Goal: Task Accomplishment & Management: Complete application form

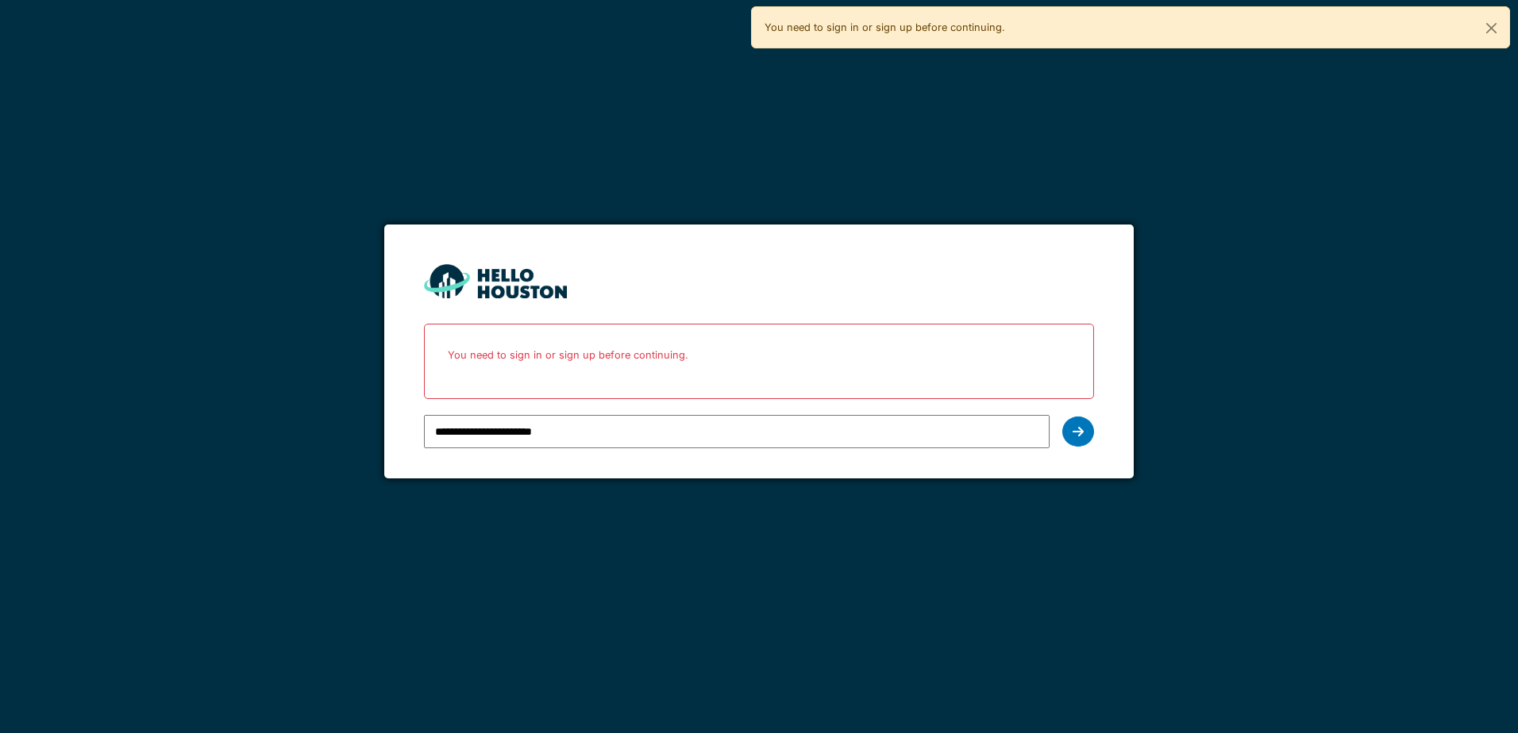
click at [571, 434] on input "**********" at bounding box center [736, 431] width 625 height 33
click at [1072, 430] on icon at bounding box center [1077, 431] width 11 height 13
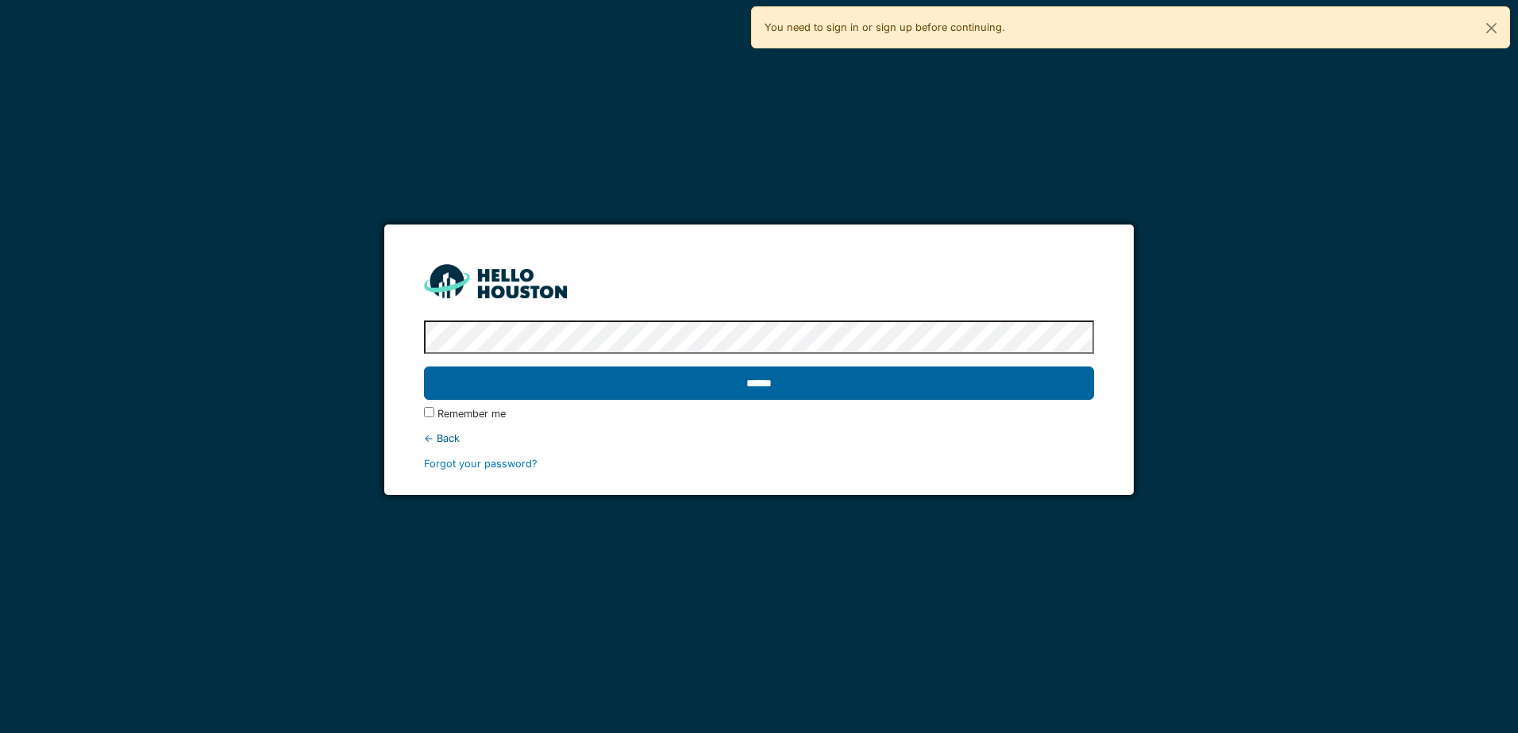
click at [767, 382] on input "******" at bounding box center [758, 383] width 669 height 33
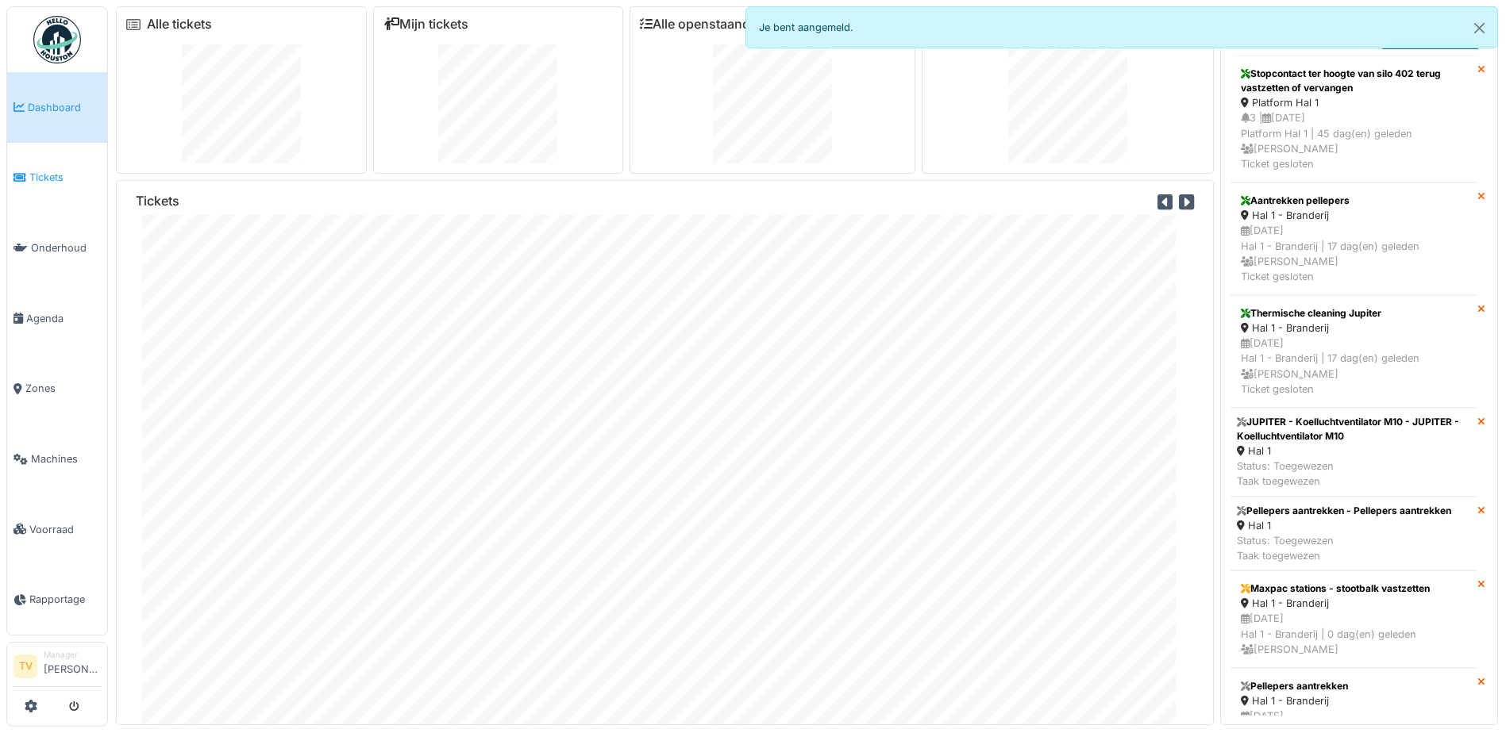
click at [43, 178] on span "Tickets" at bounding box center [64, 177] width 71 height 15
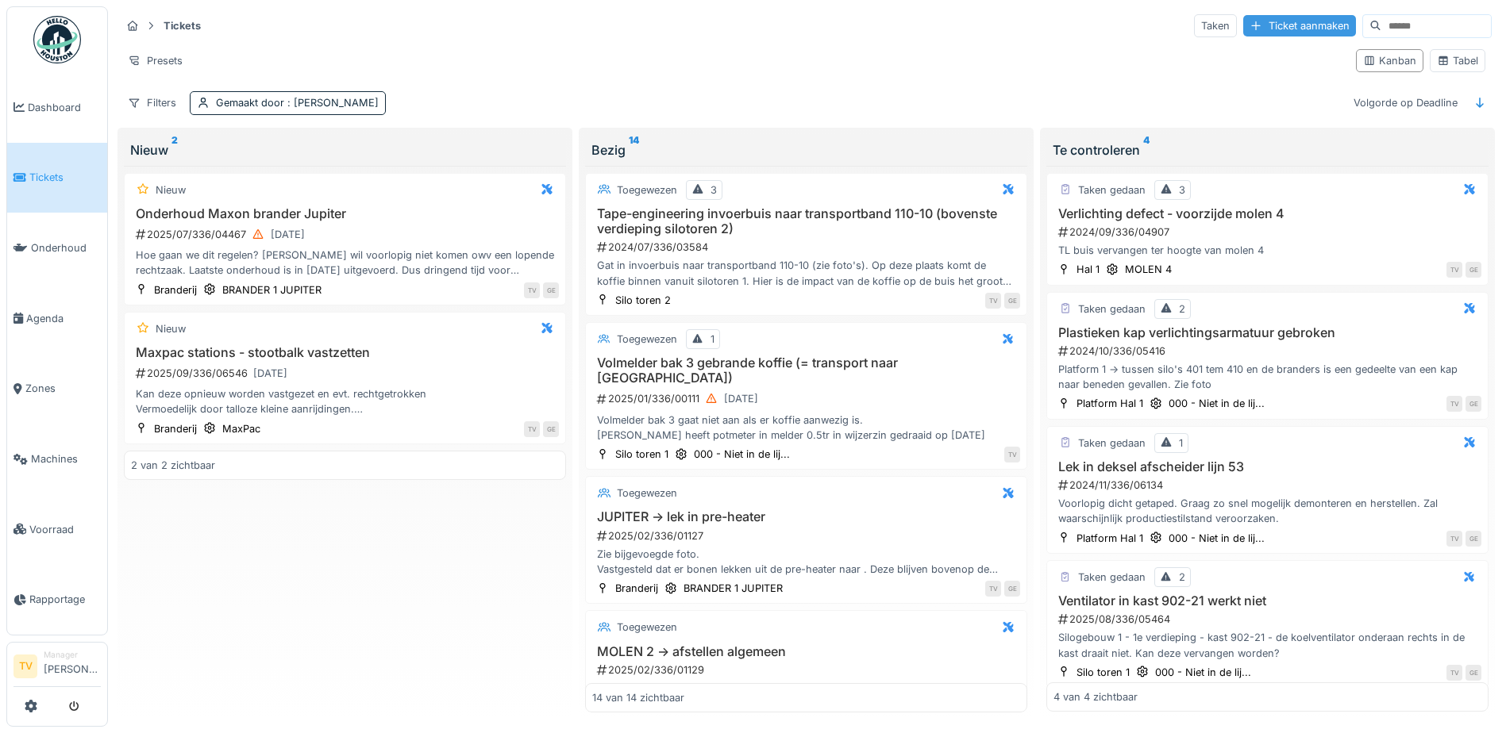
click at [1243, 25] on div "Ticket aanmaken" at bounding box center [1299, 25] width 113 height 21
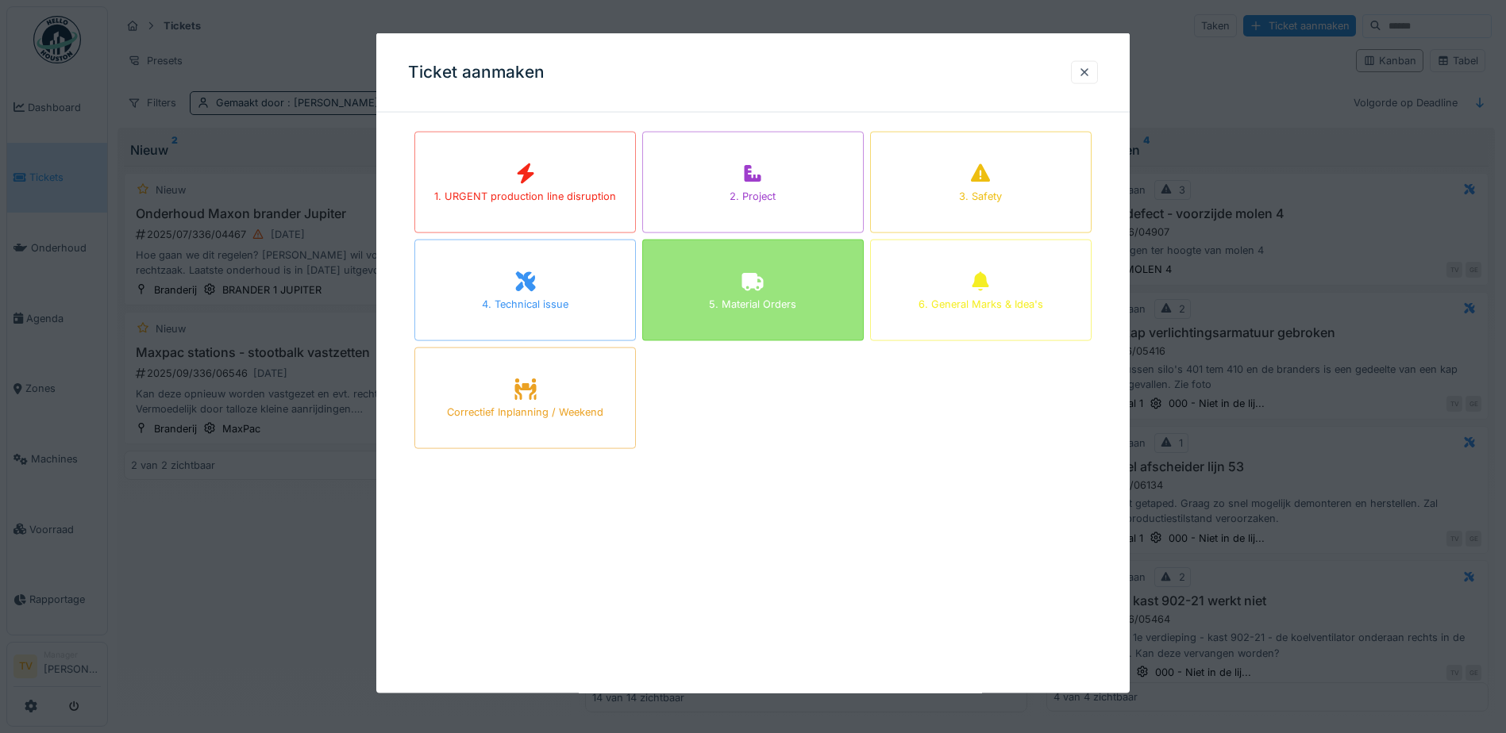
click at [778, 301] on div "5. Material Orders" at bounding box center [752, 304] width 87 height 15
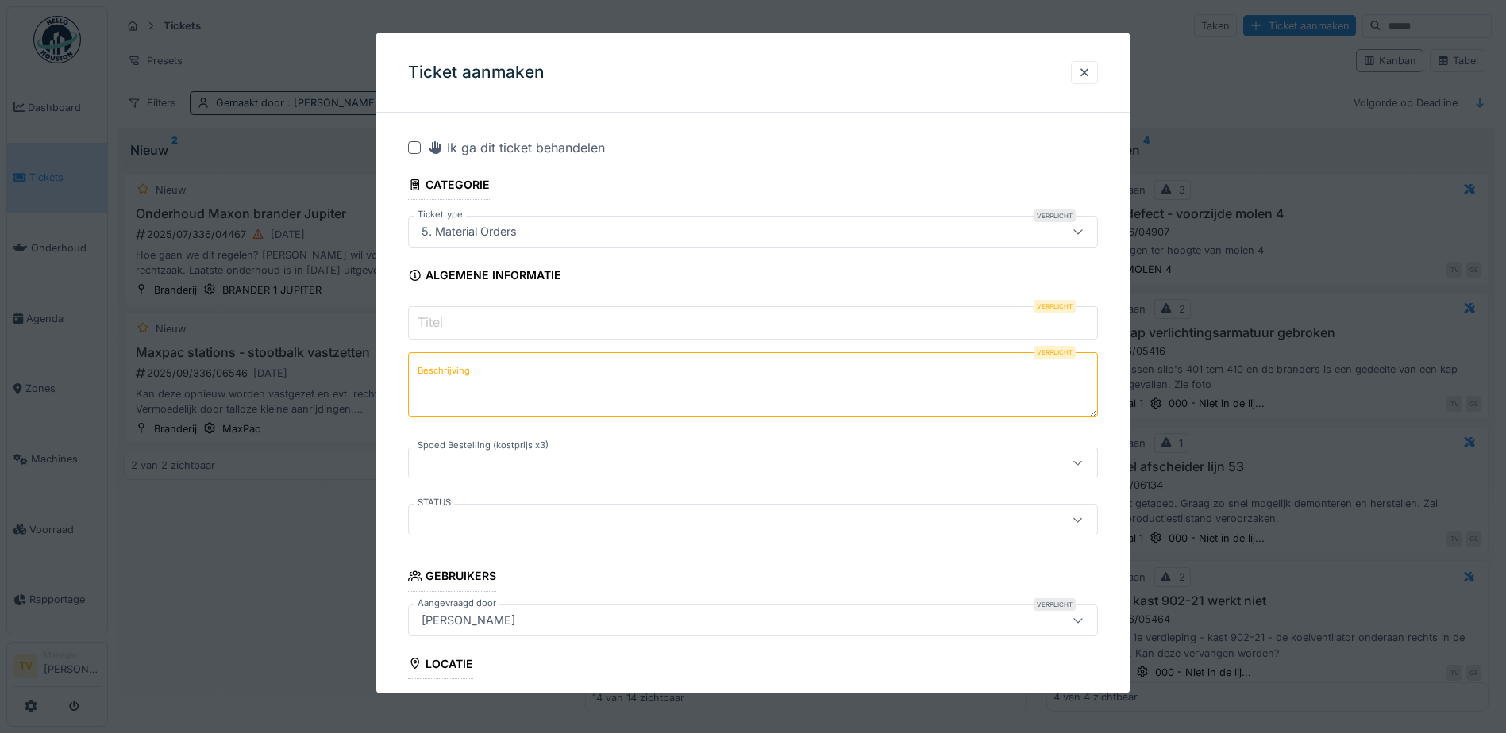
click at [483, 317] on input "Titel" at bounding box center [753, 322] width 690 height 33
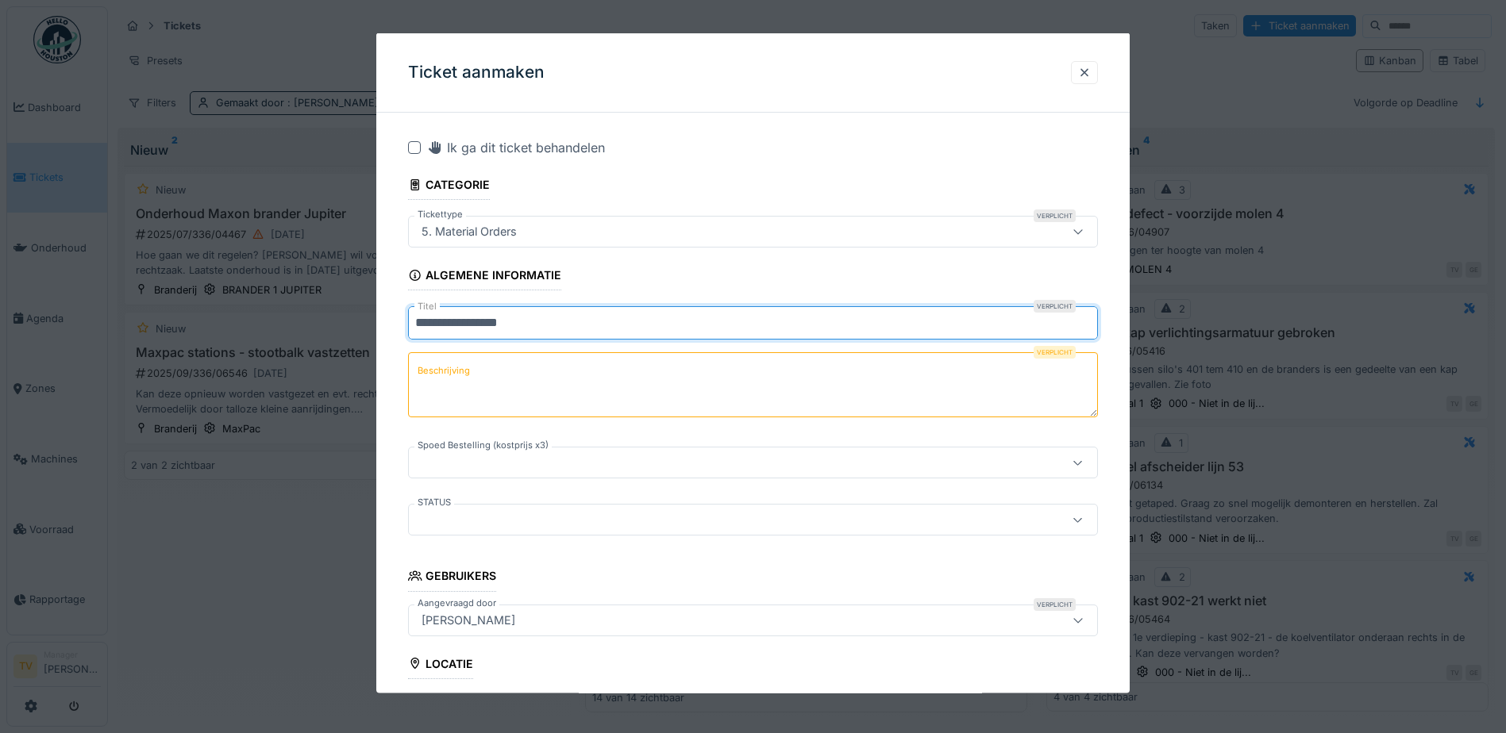
click at [533, 323] on input "**********" at bounding box center [753, 322] width 690 height 33
drag, startPoint x: 485, startPoint y: 321, endPoint x: 534, endPoint y: 321, distance: 49.2
click at [530, 321] on input "**********" at bounding box center [753, 322] width 690 height 33
type input "**********"
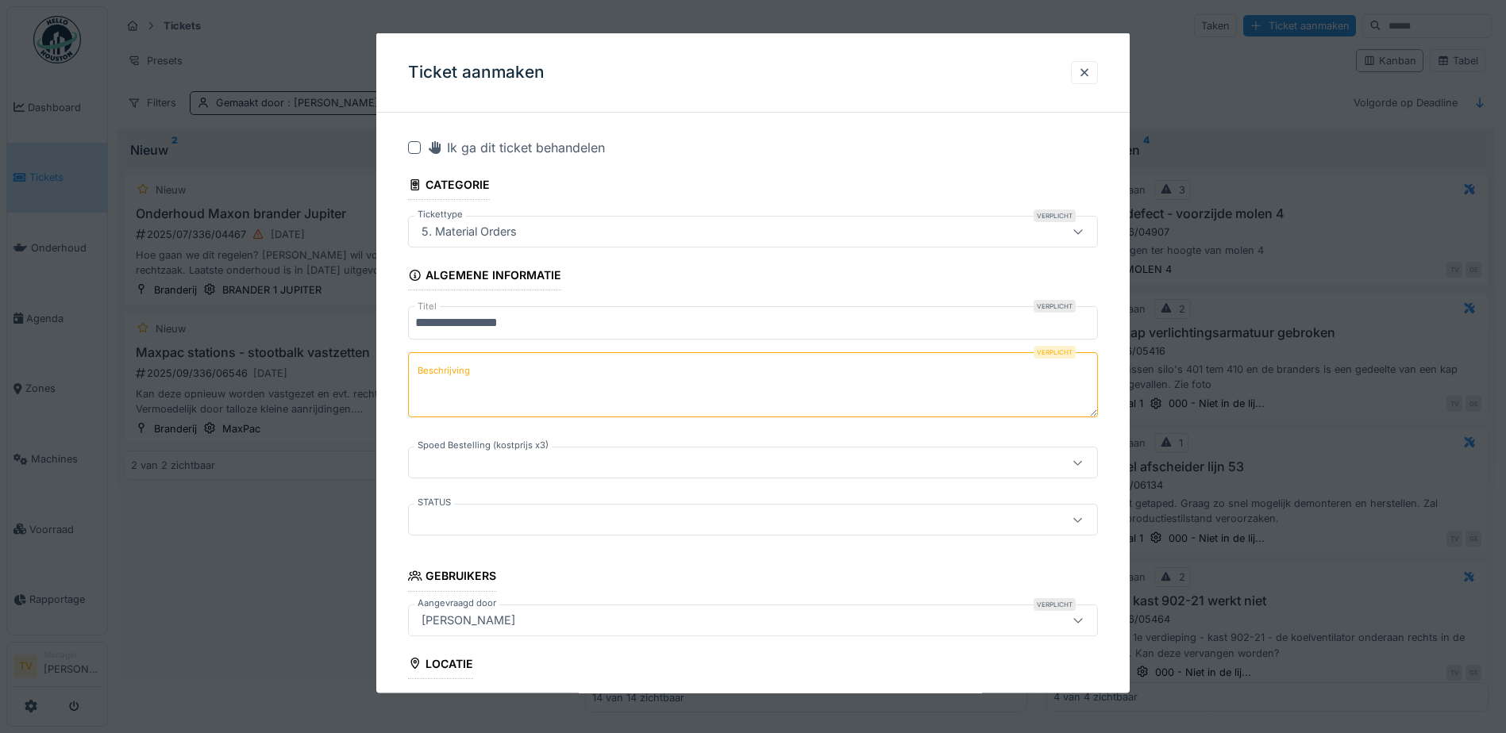
click at [534, 324] on input "**********" at bounding box center [753, 322] width 690 height 33
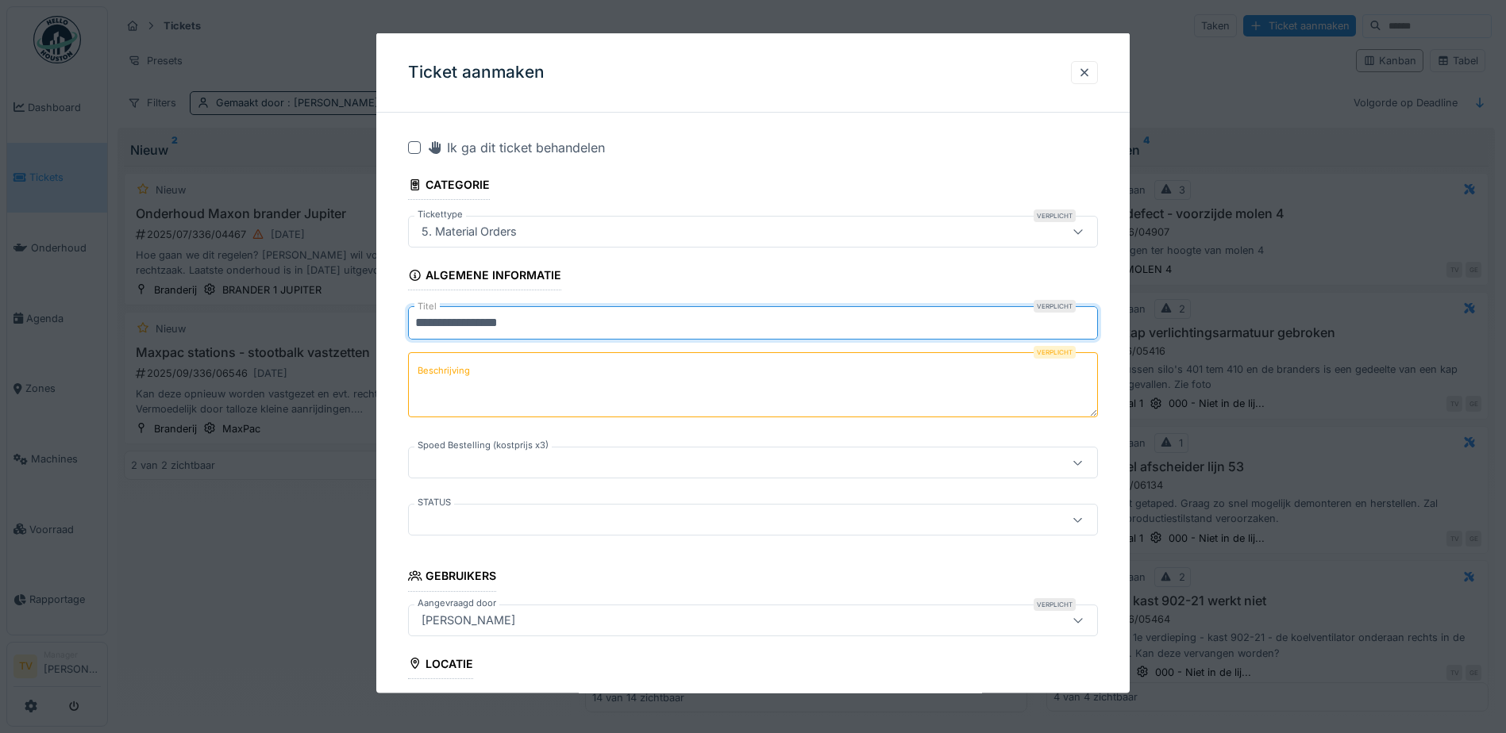
click at [485, 387] on textarea "Beschrijving" at bounding box center [753, 384] width 690 height 65
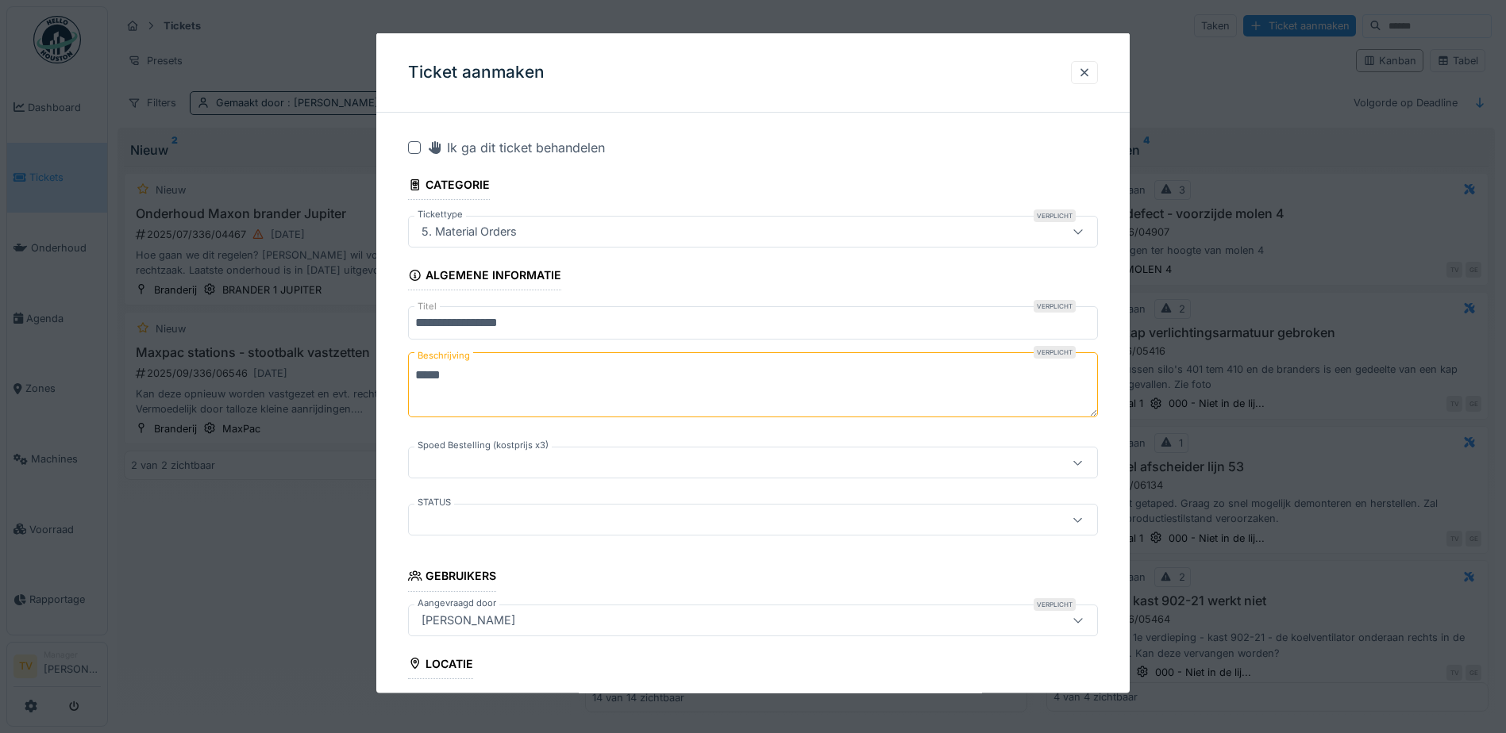
drag, startPoint x: 453, startPoint y: 382, endPoint x: 406, endPoint y: 375, distance: 48.2
click at [408, 375] on textarea "*****" at bounding box center [753, 384] width 690 height 65
drag, startPoint x: 537, startPoint y: 374, endPoint x: 406, endPoint y: 374, distance: 131.8
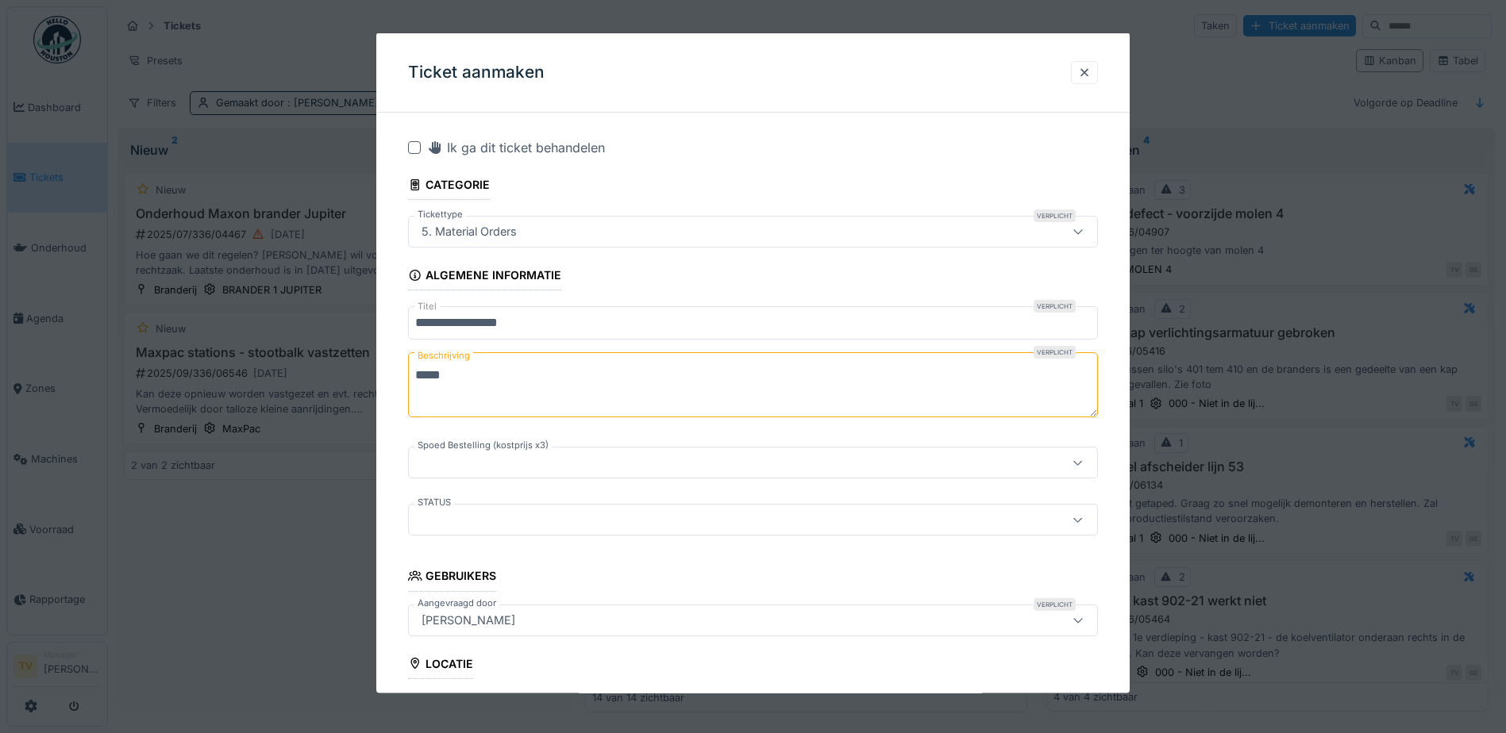
paste textarea "**********"
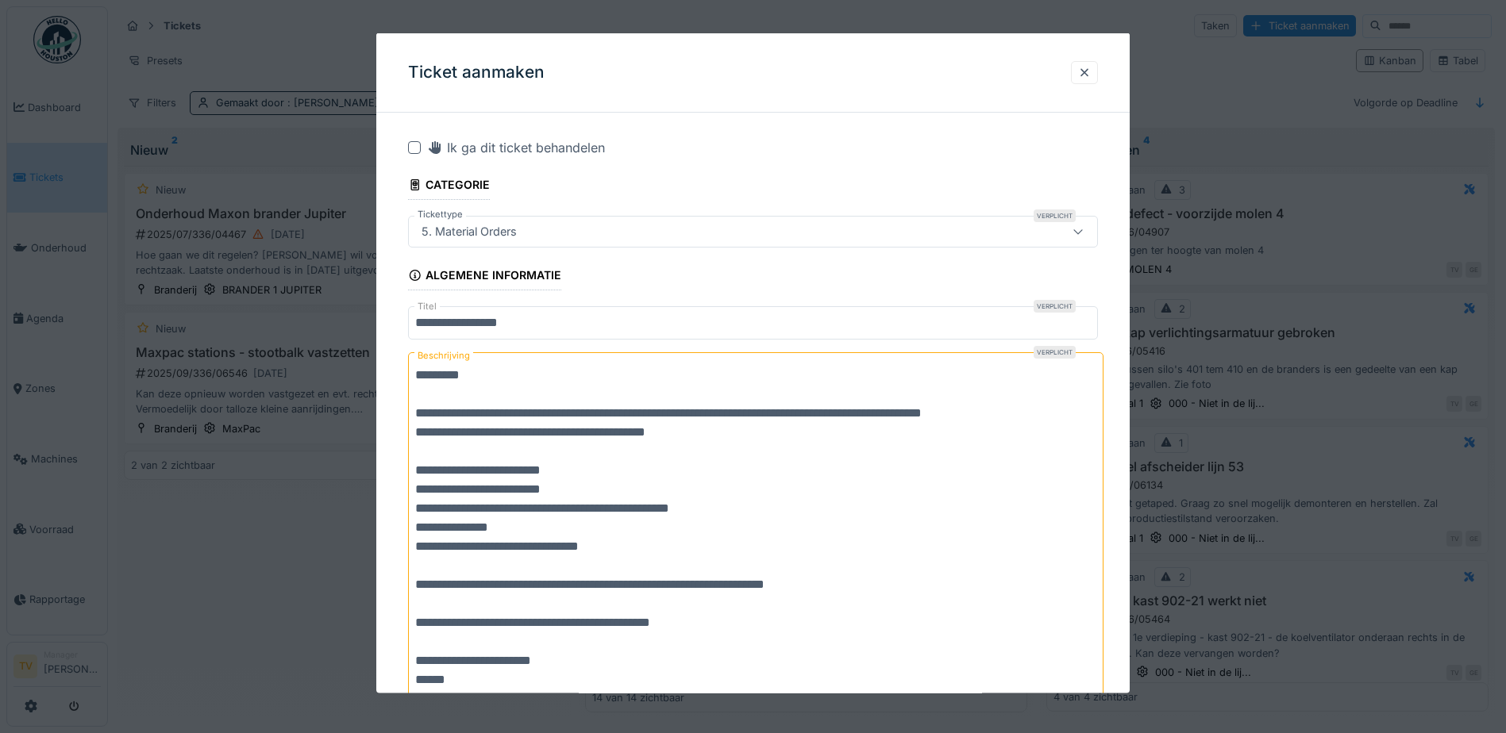
click at [417, 373] on textarea "**********" at bounding box center [755, 537] width 695 height 370
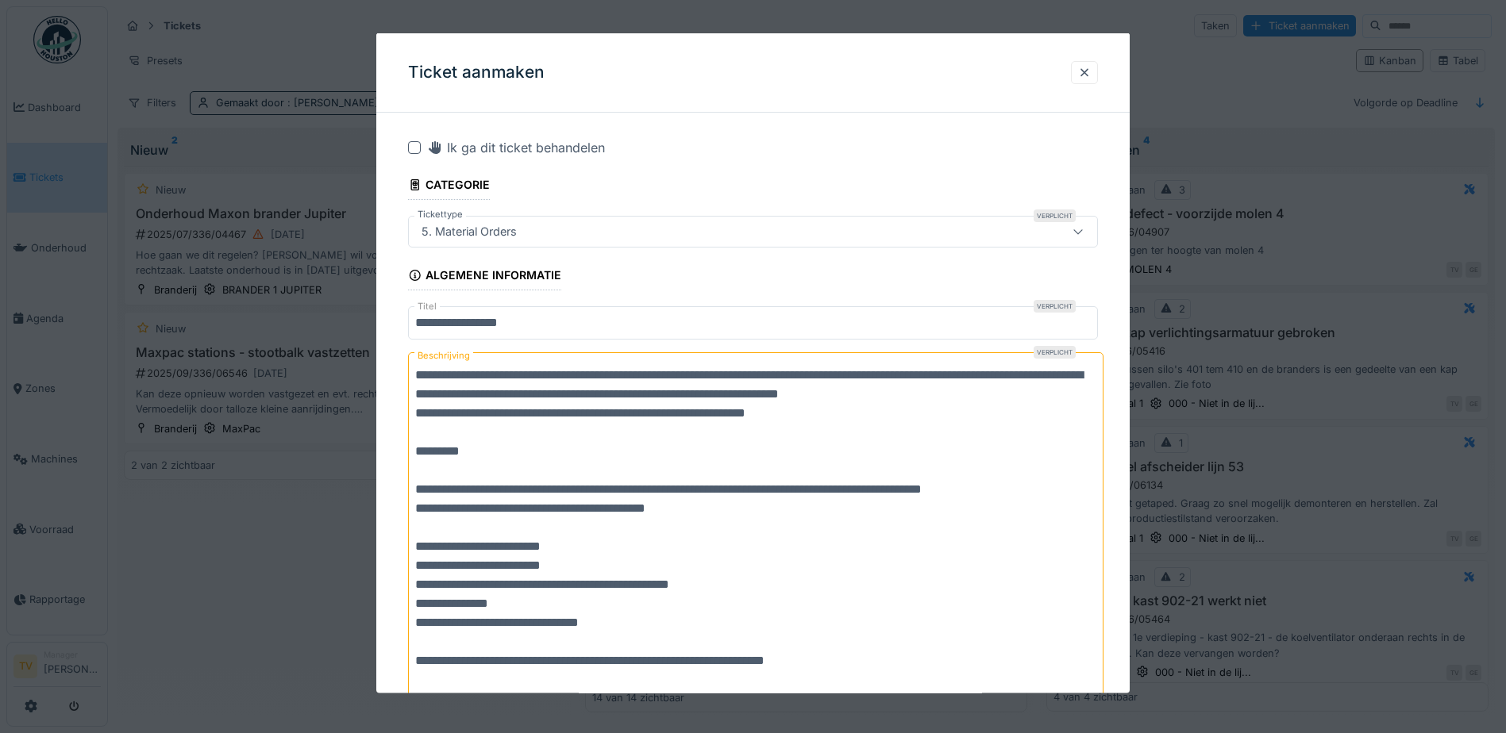
type textarea "**********"
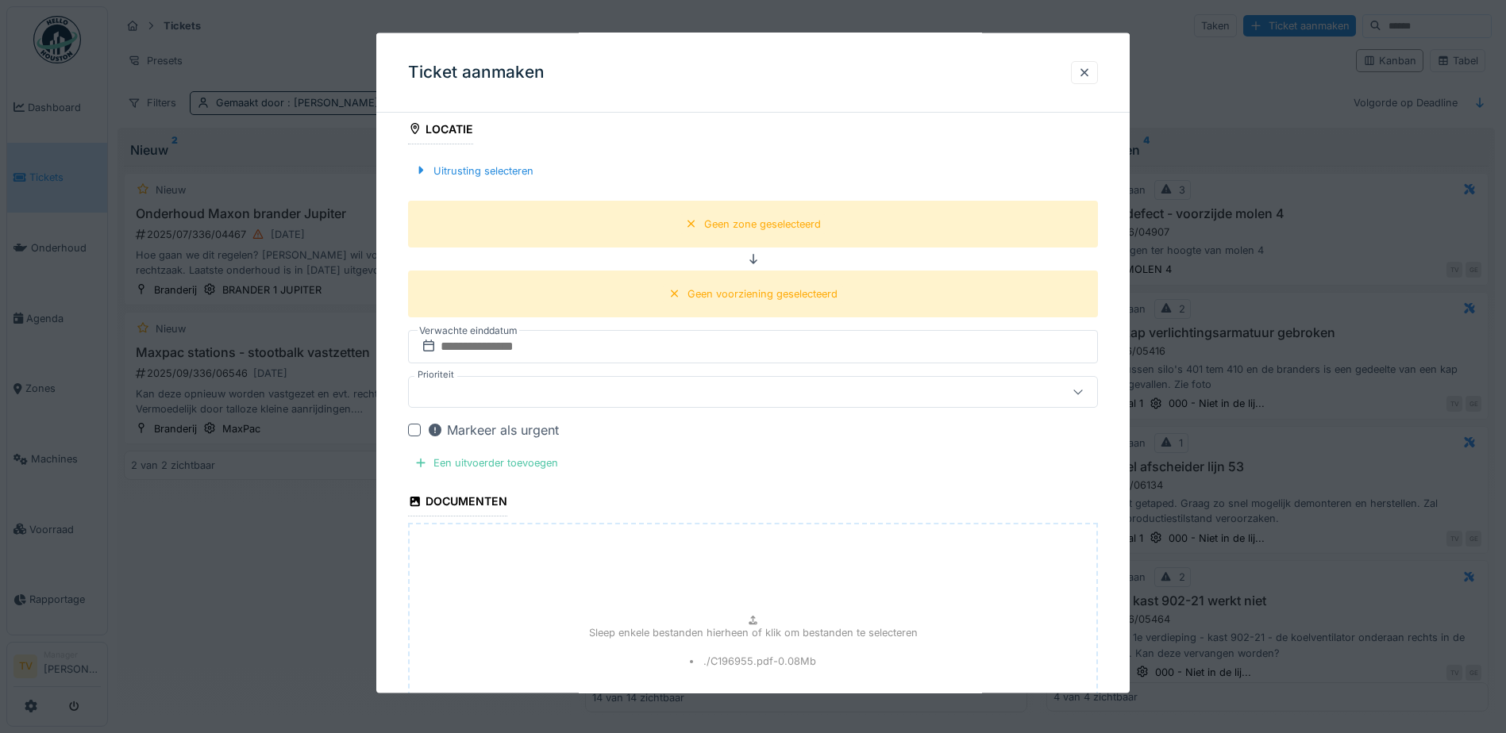
scroll to position [952, 0]
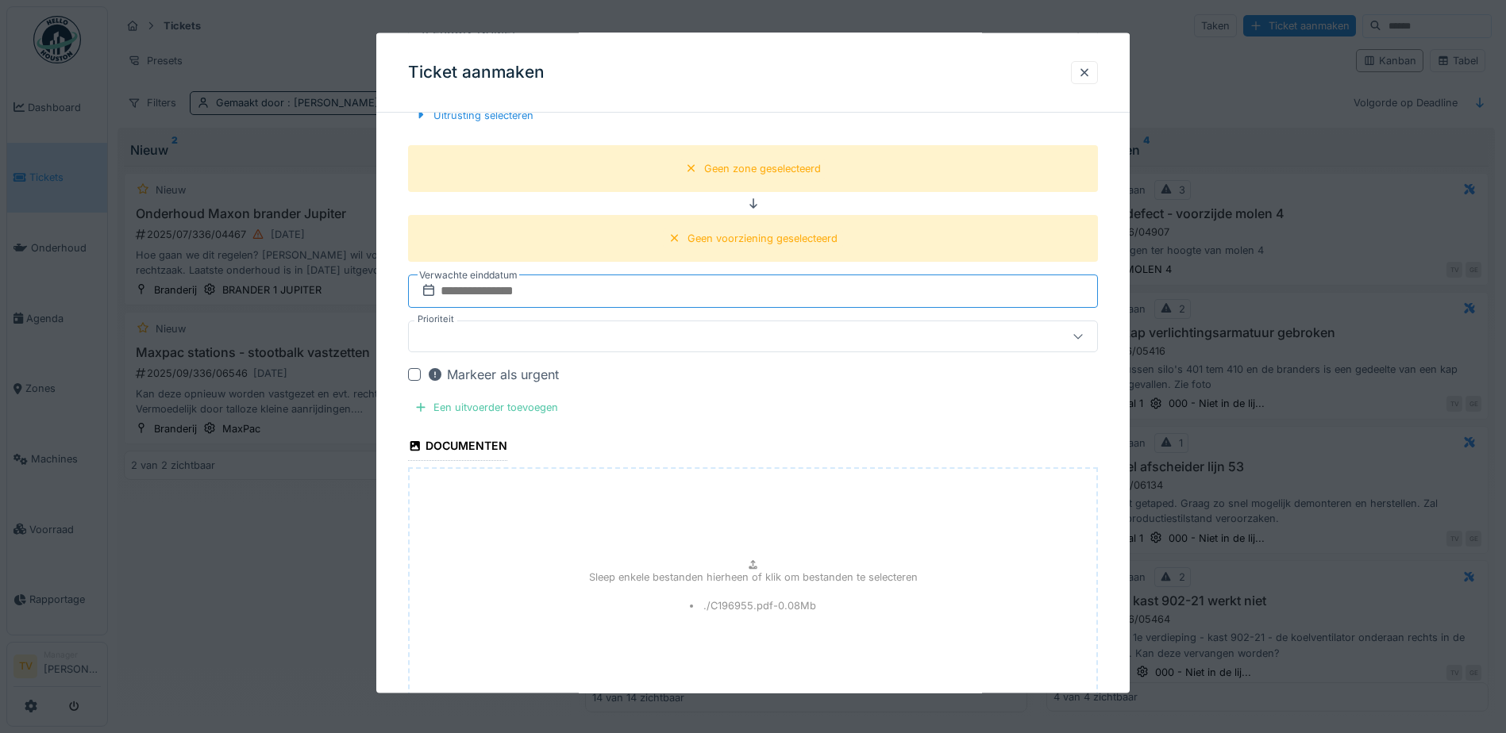
click at [465, 287] on input "text" at bounding box center [753, 291] width 690 height 33
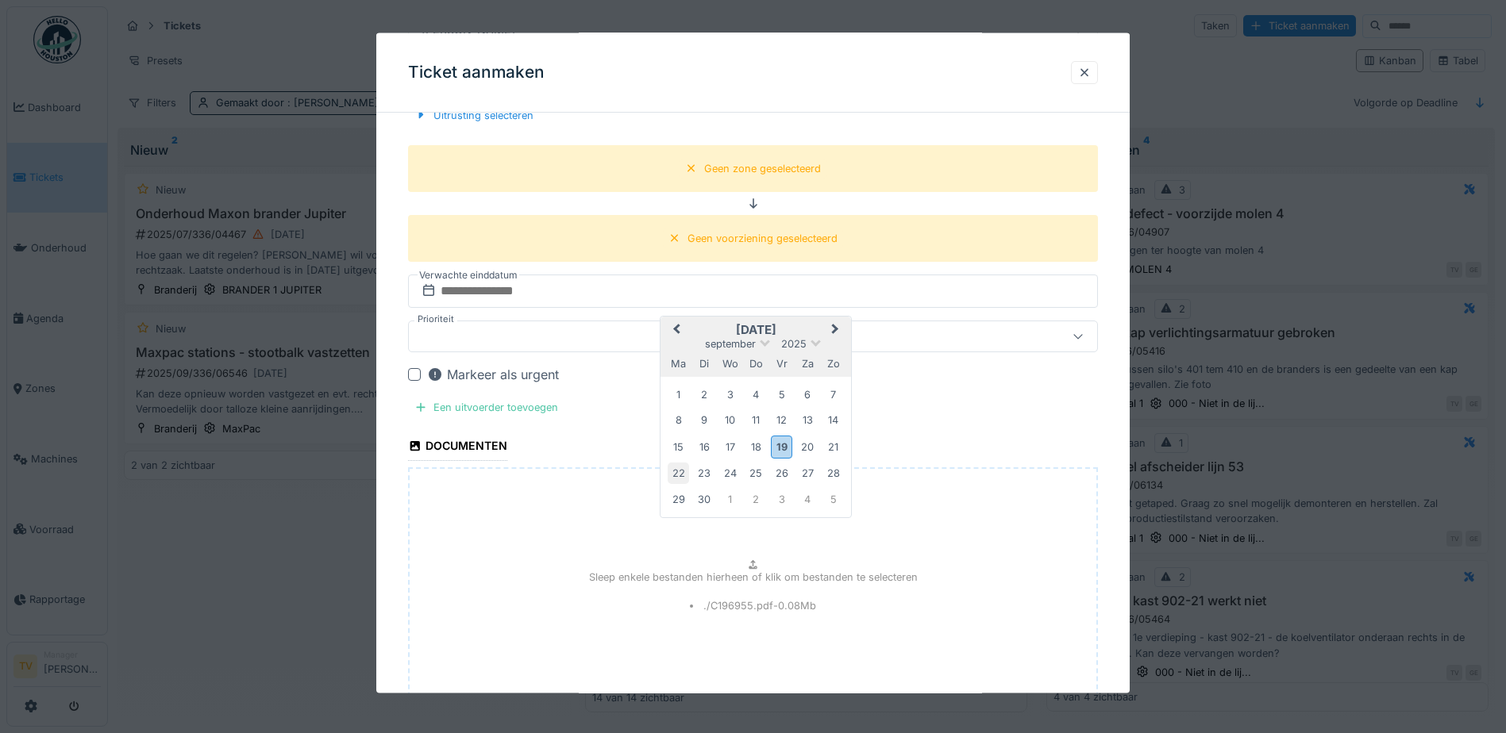
click at [674, 470] on div "22" at bounding box center [678, 473] width 21 height 21
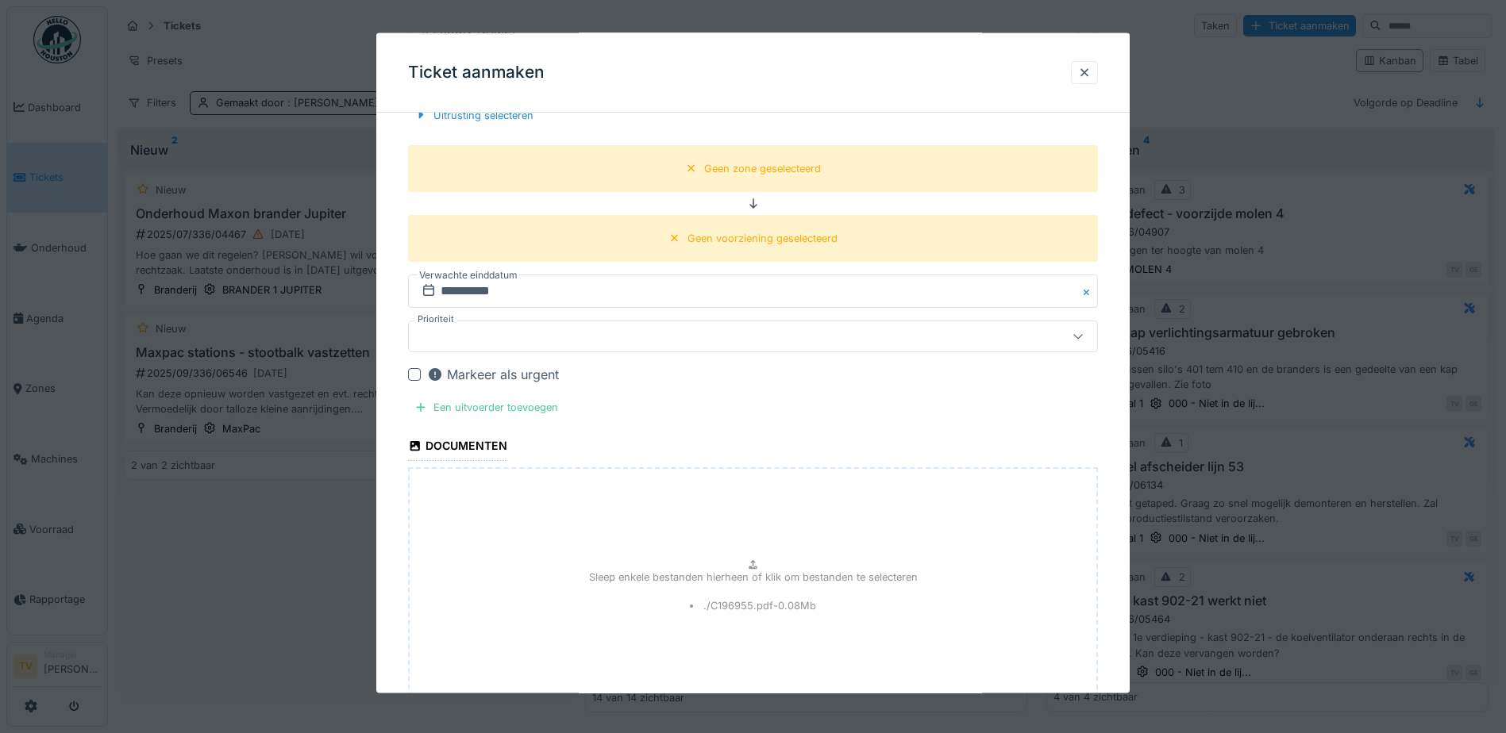
click at [625, 346] on div at bounding box center [753, 337] width 690 height 32
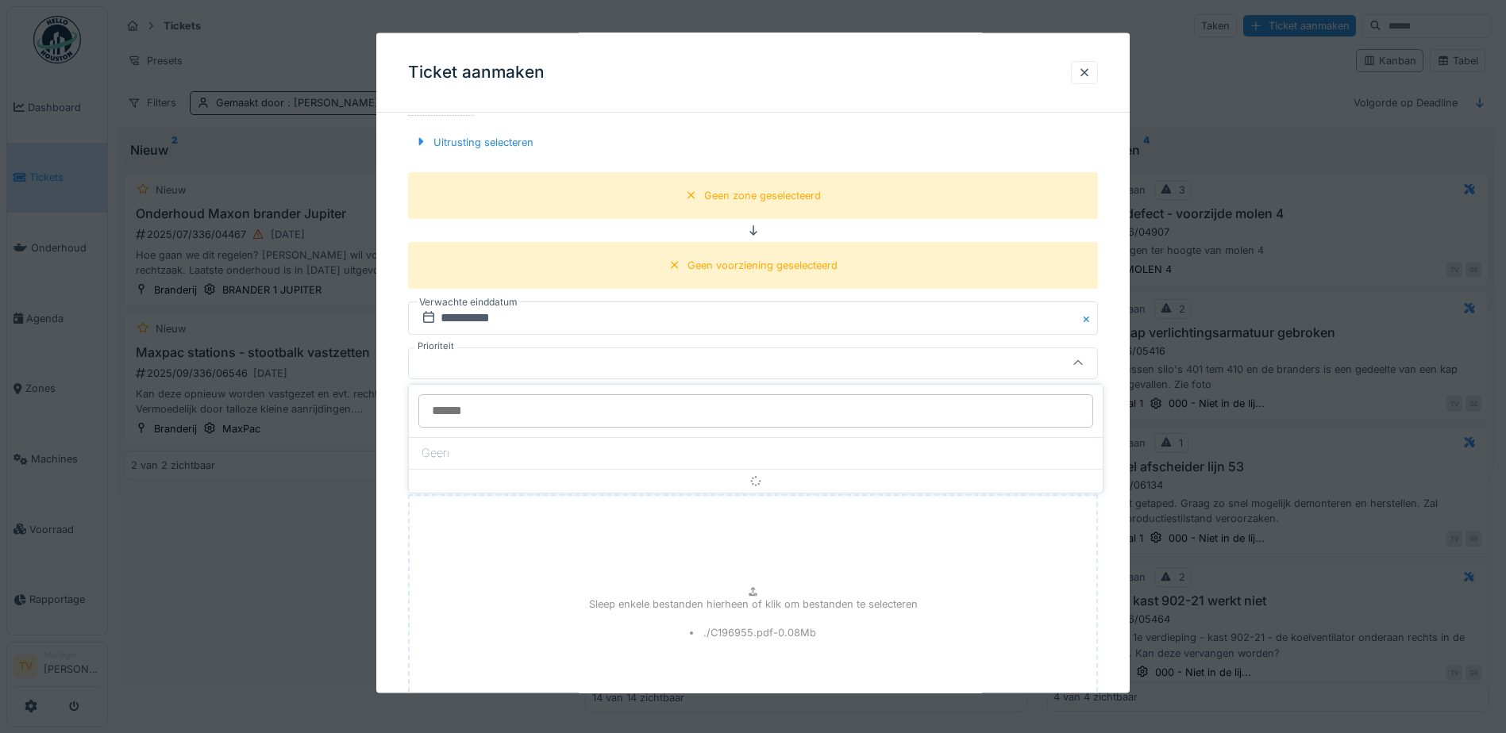
click at [539, 356] on div at bounding box center [712, 363] width 594 height 17
click at [537, 356] on div at bounding box center [712, 363] width 594 height 17
click at [489, 368] on div at bounding box center [712, 363] width 594 height 17
click at [1070, 364] on div at bounding box center [1078, 363] width 38 height 30
click at [599, 369] on div at bounding box center [712, 363] width 594 height 17
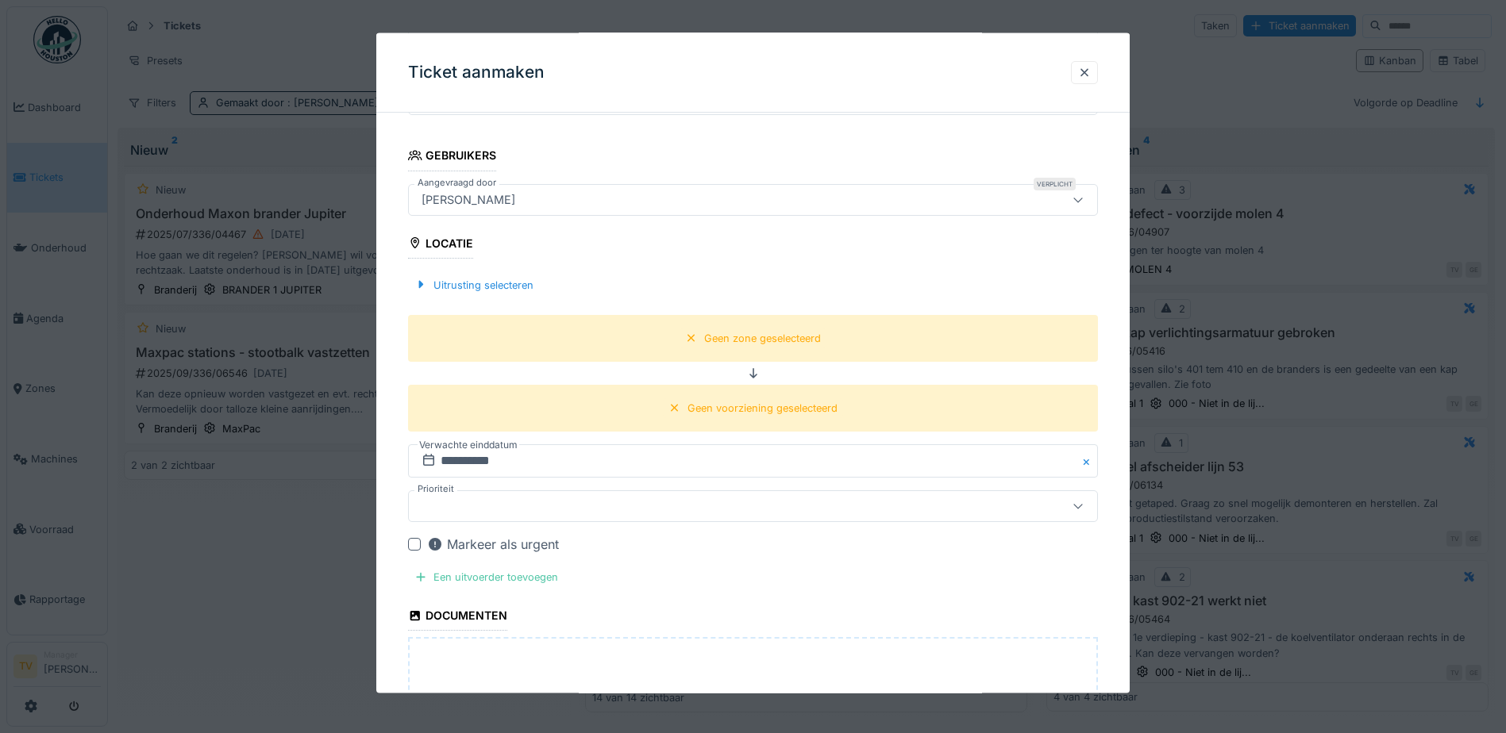
scroll to position [529, 0]
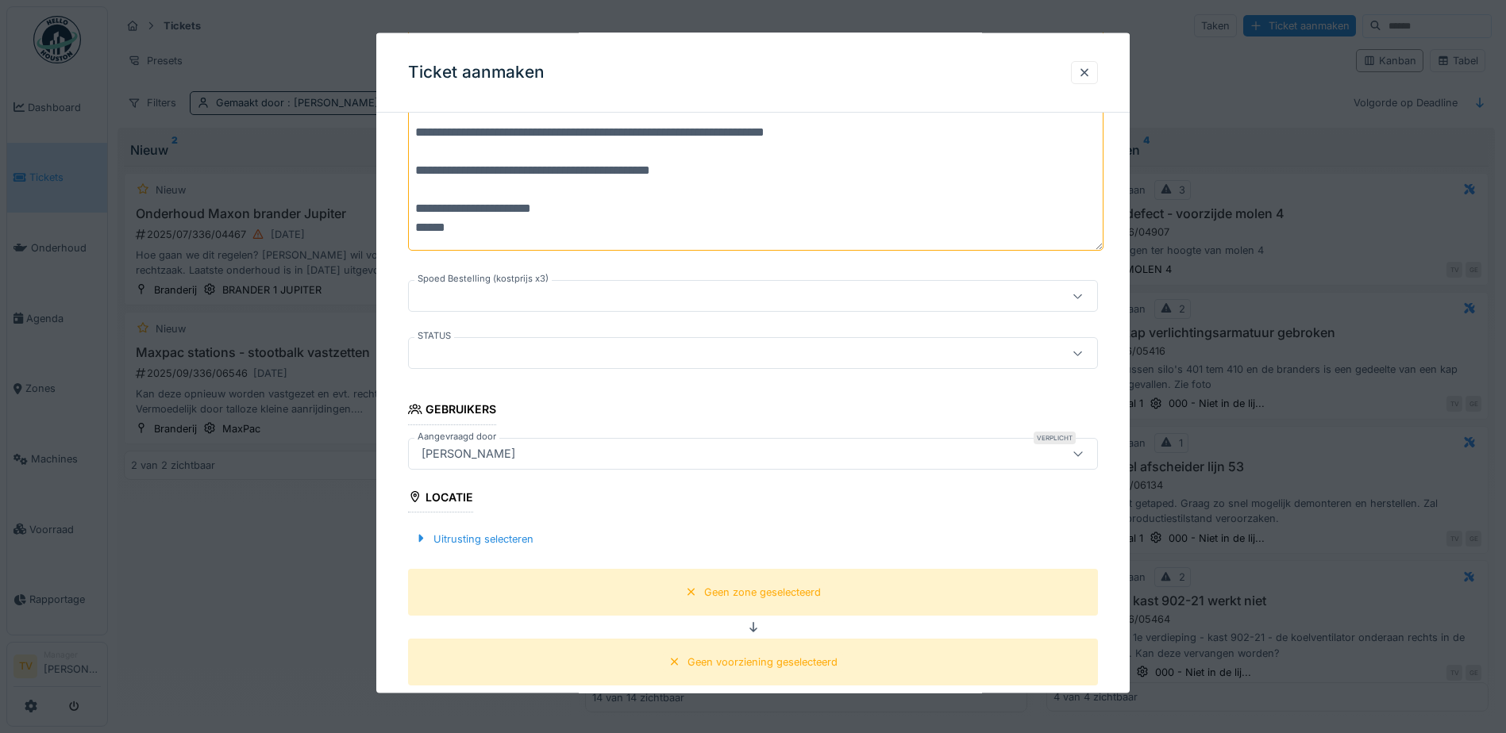
click at [683, 360] on div at bounding box center [712, 352] width 594 height 17
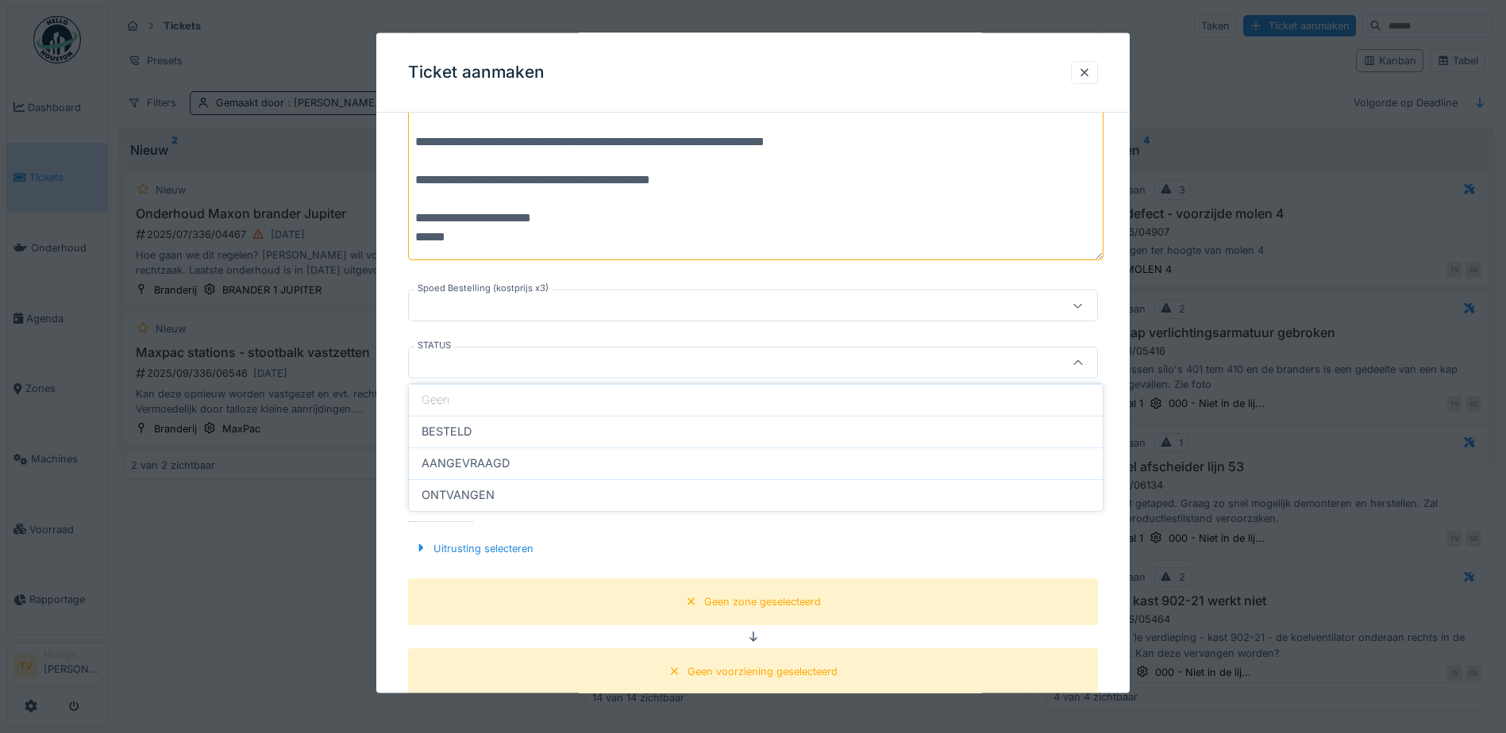
click at [675, 360] on div at bounding box center [712, 362] width 594 height 17
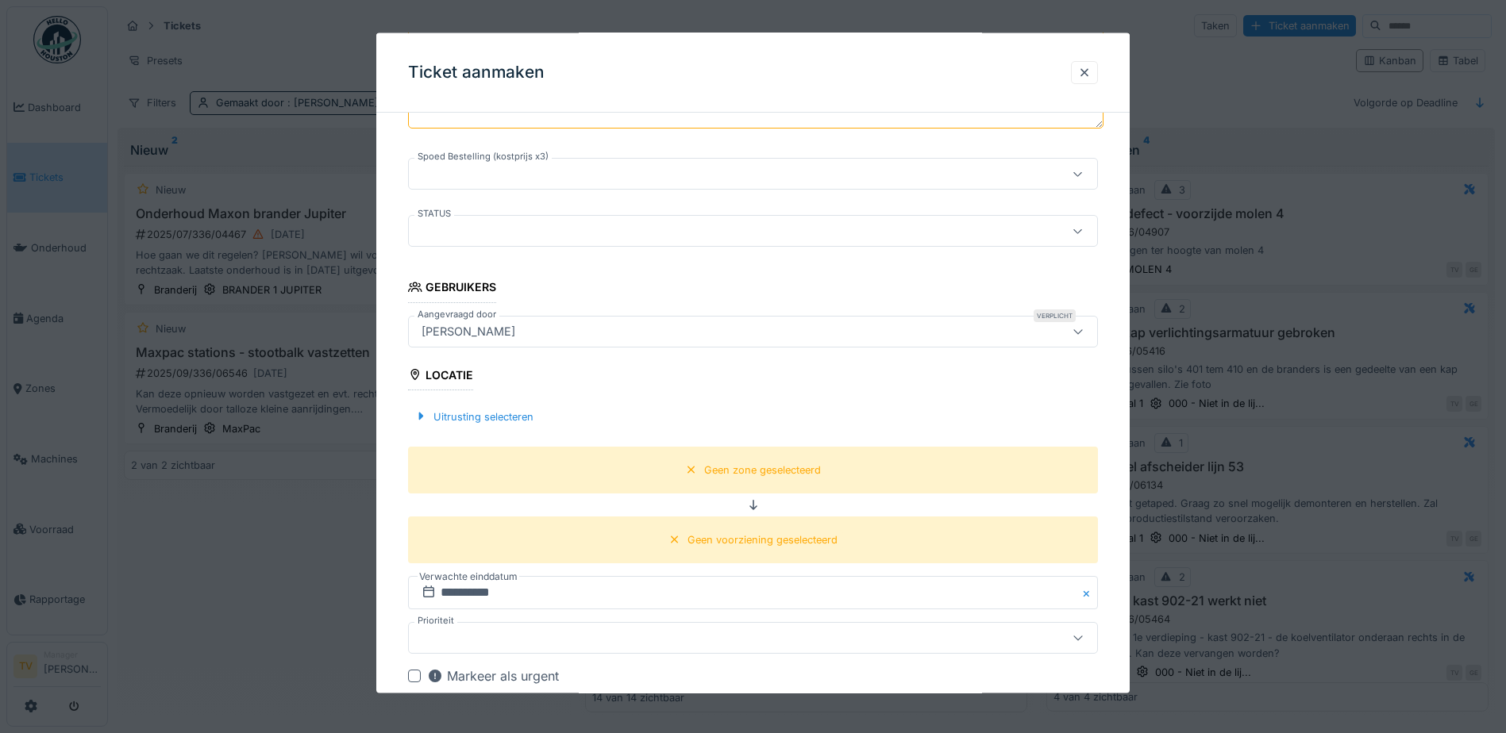
scroll to position [678, 0]
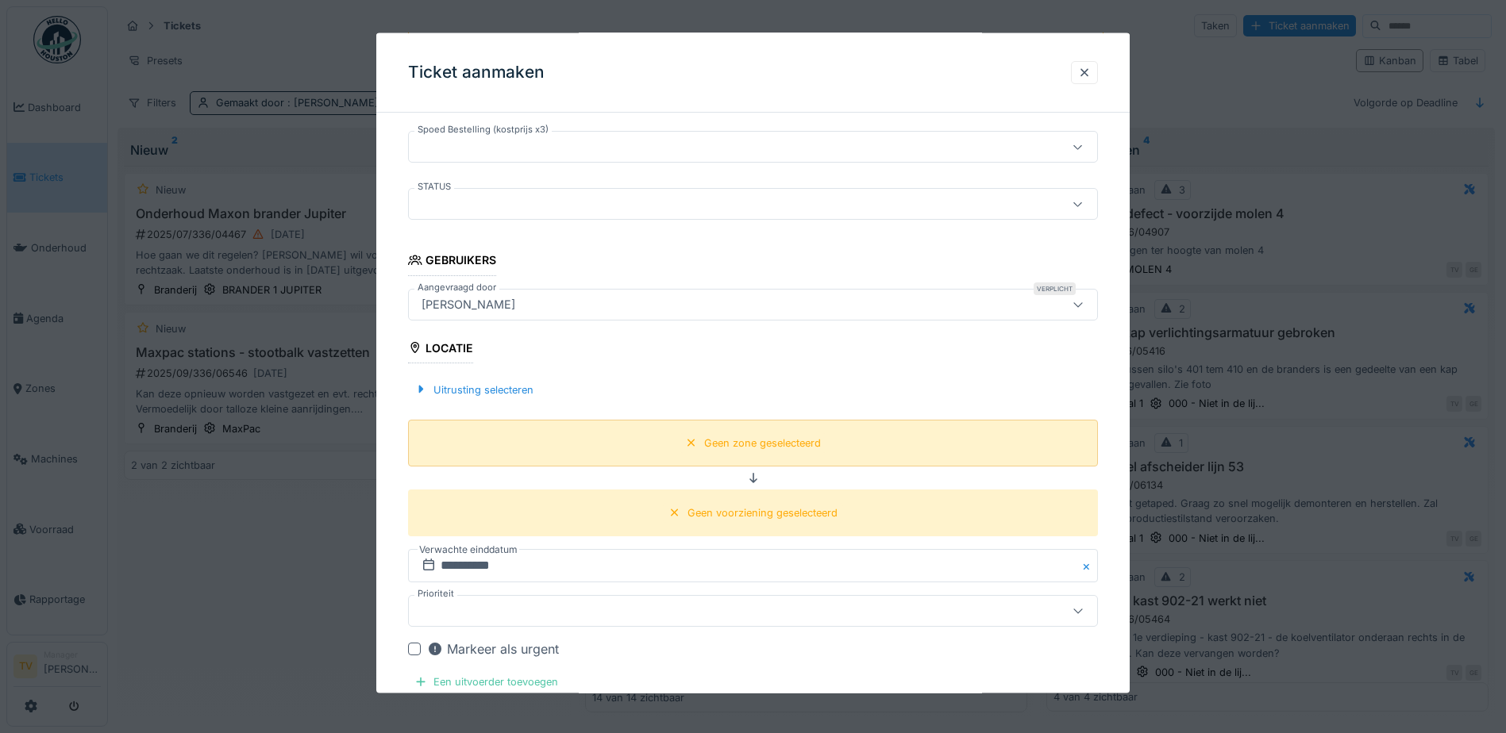
click at [768, 435] on div "Geen zone geselecteerd" at bounding box center [762, 442] width 117 height 15
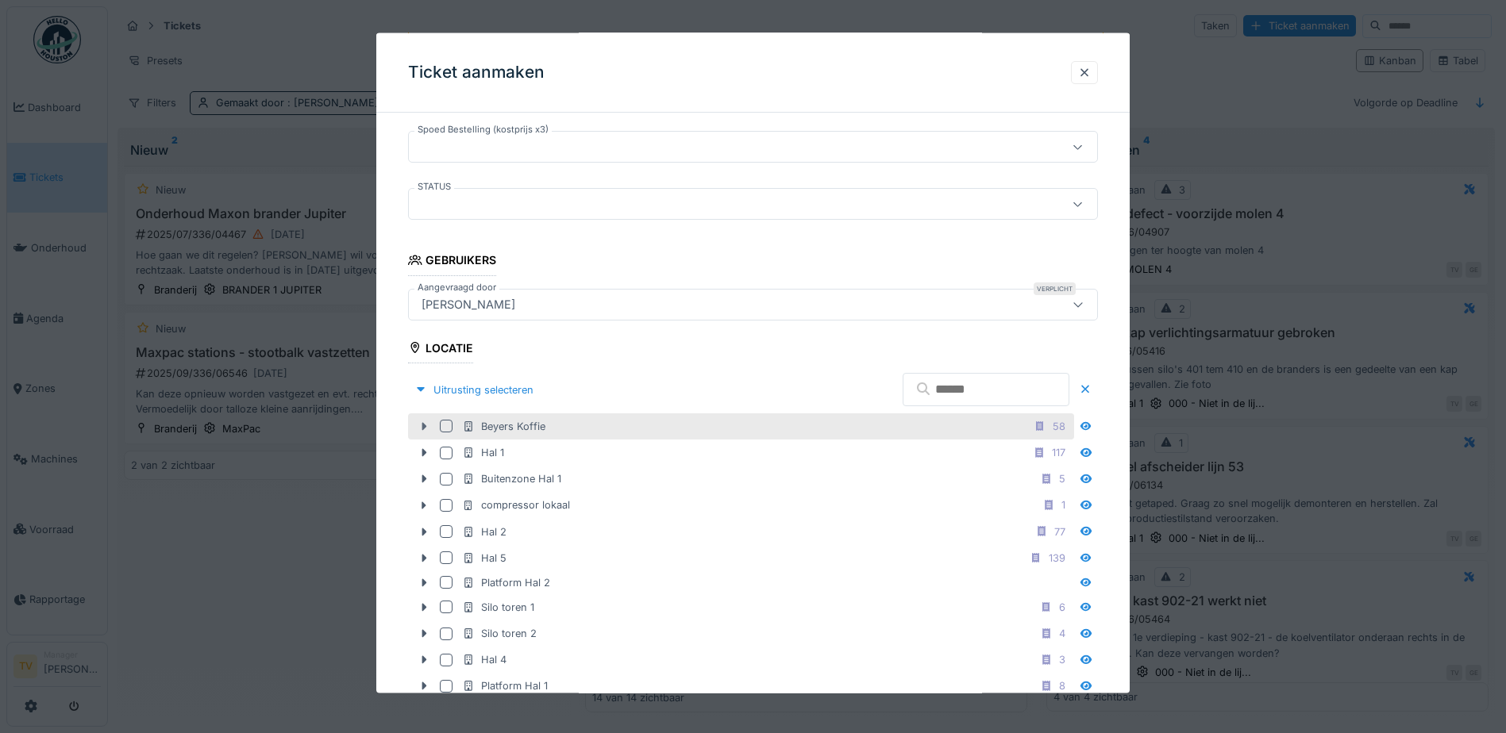
click at [421, 423] on icon at bounding box center [423, 426] width 13 height 10
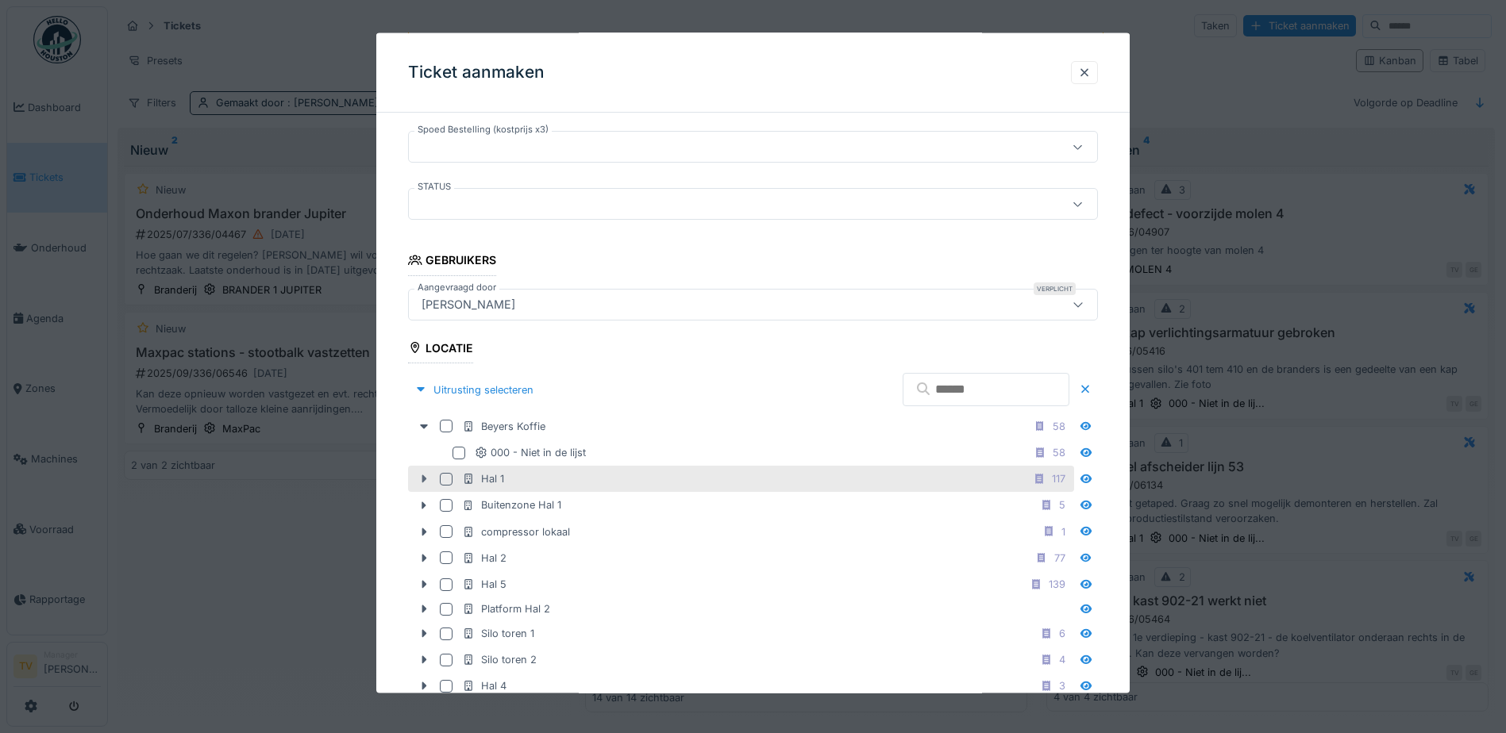
click at [428, 477] on icon at bounding box center [423, 479] width 13 height 10
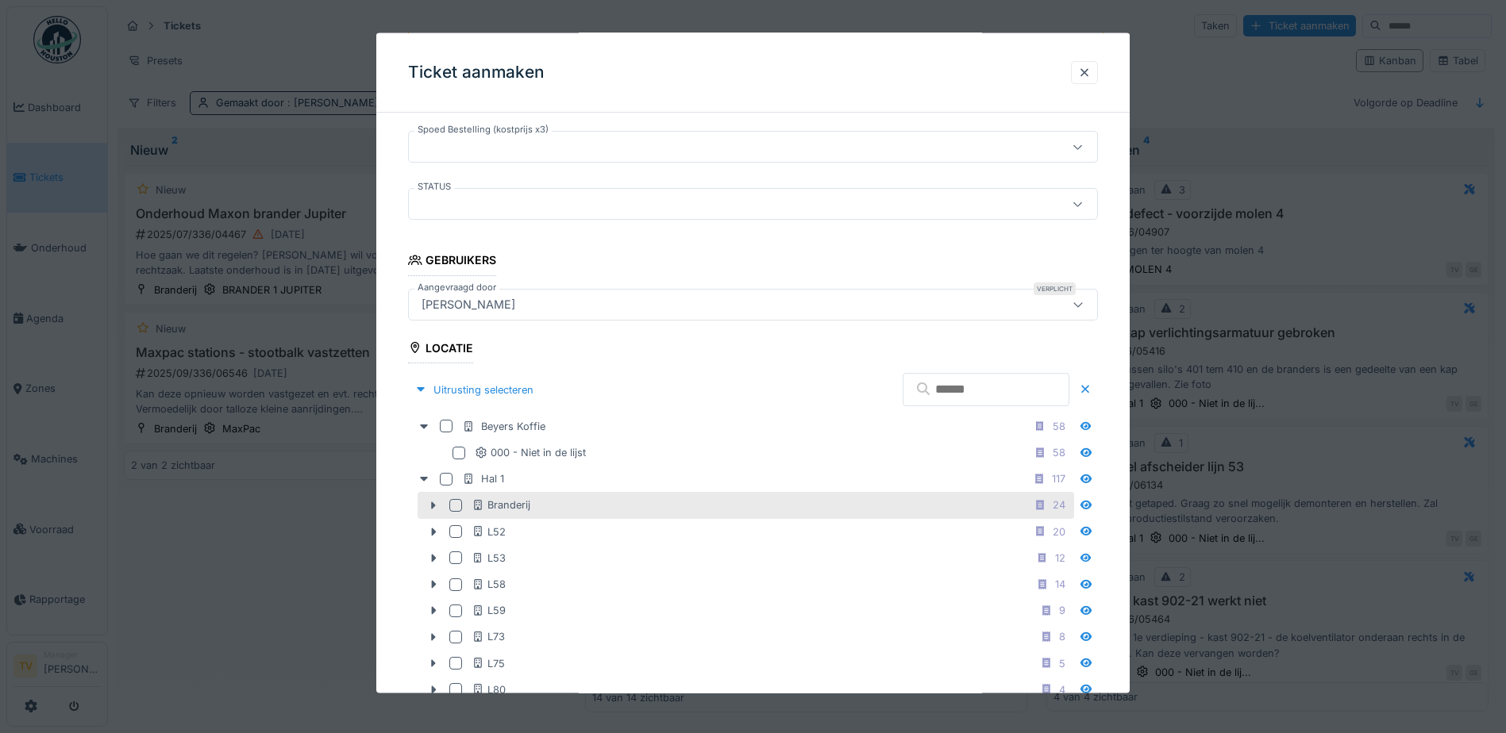
click at [455, 506] on div at bounding box center [455, 505] width 13 height 13
click at [434, 505] on icon at bounding box center [434, 506] width 5 height 8
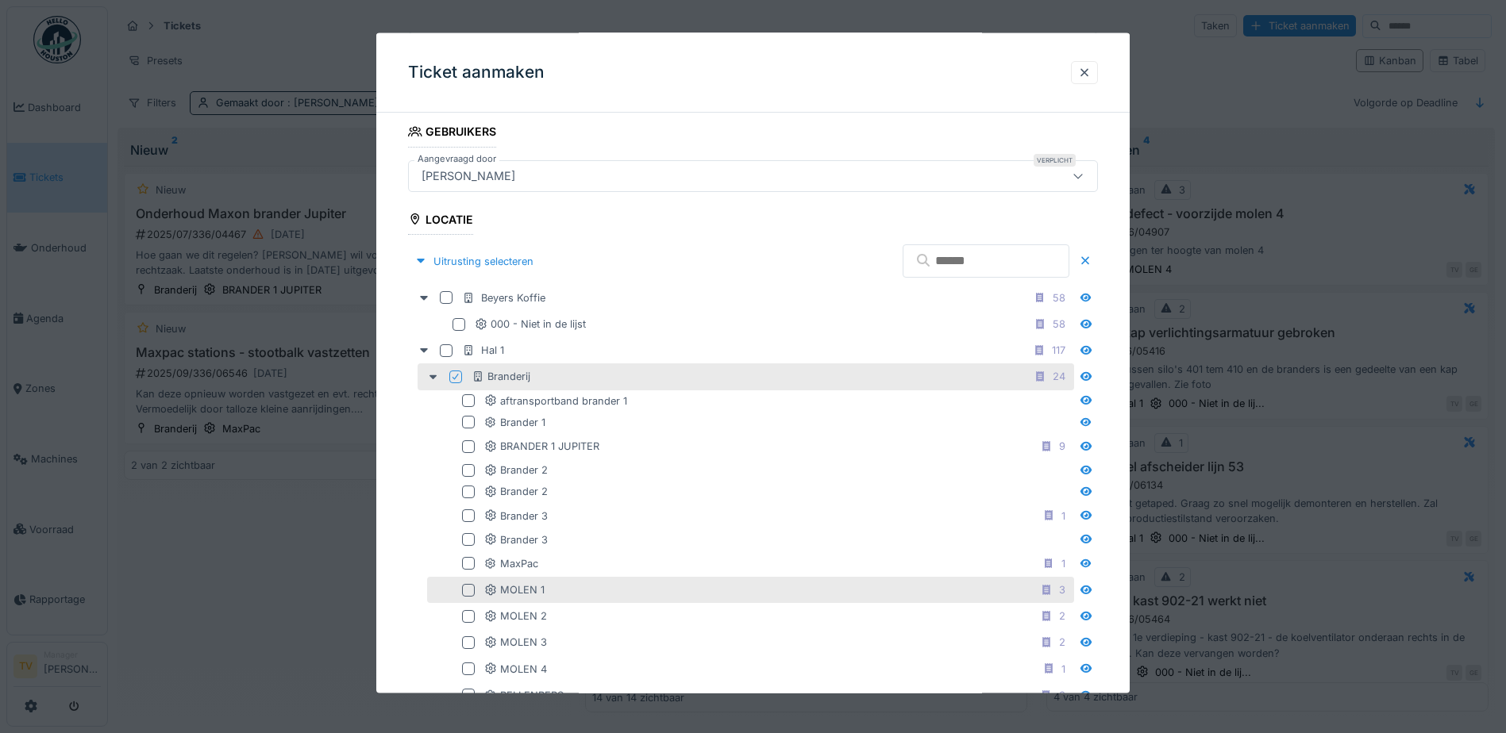
scroll to position [757, 0]
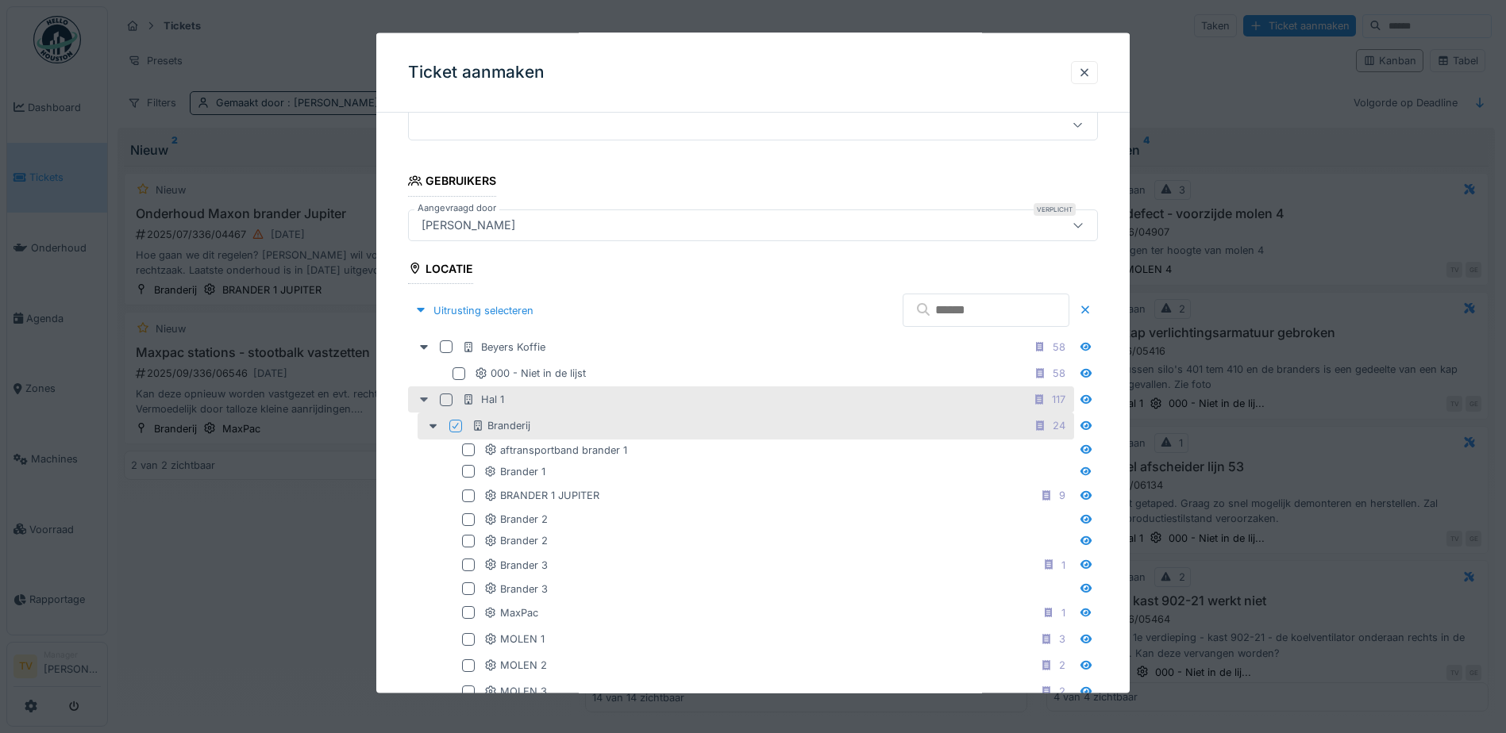
click at [421, 400] on icon at bounding box center [423, 399] width 13 height 10
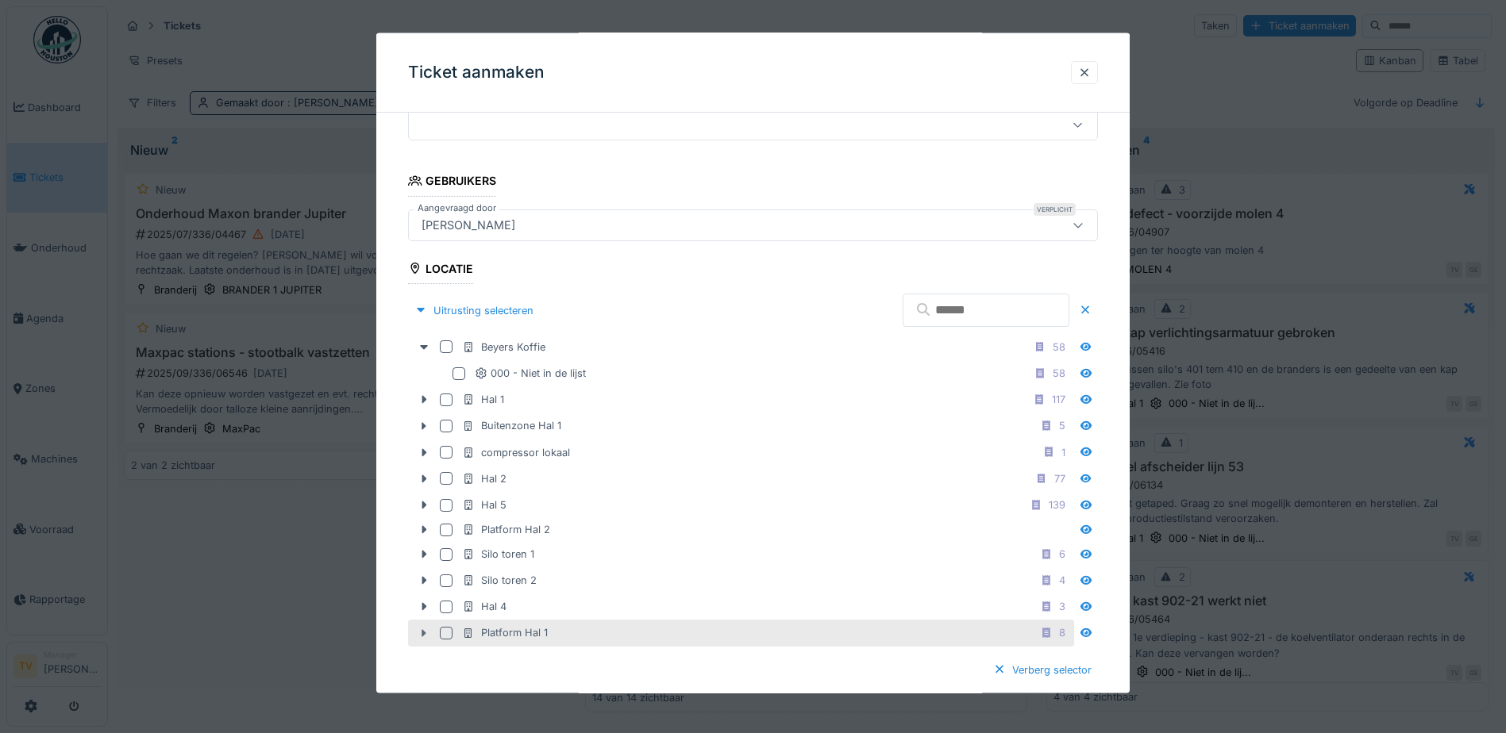
click at [417, 633] on div at bounding box center [423, 633] width 25 height 17
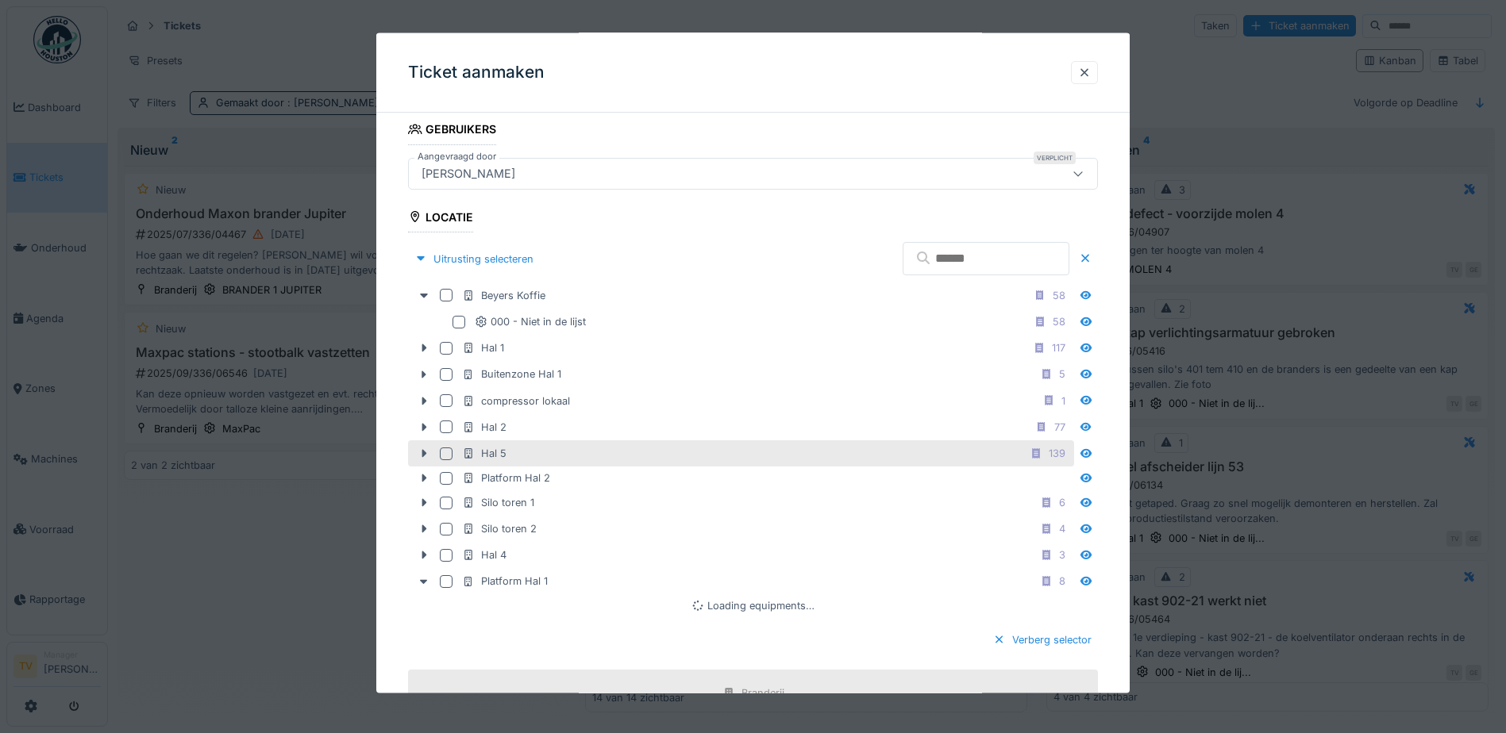
scroll to position [837, 0]
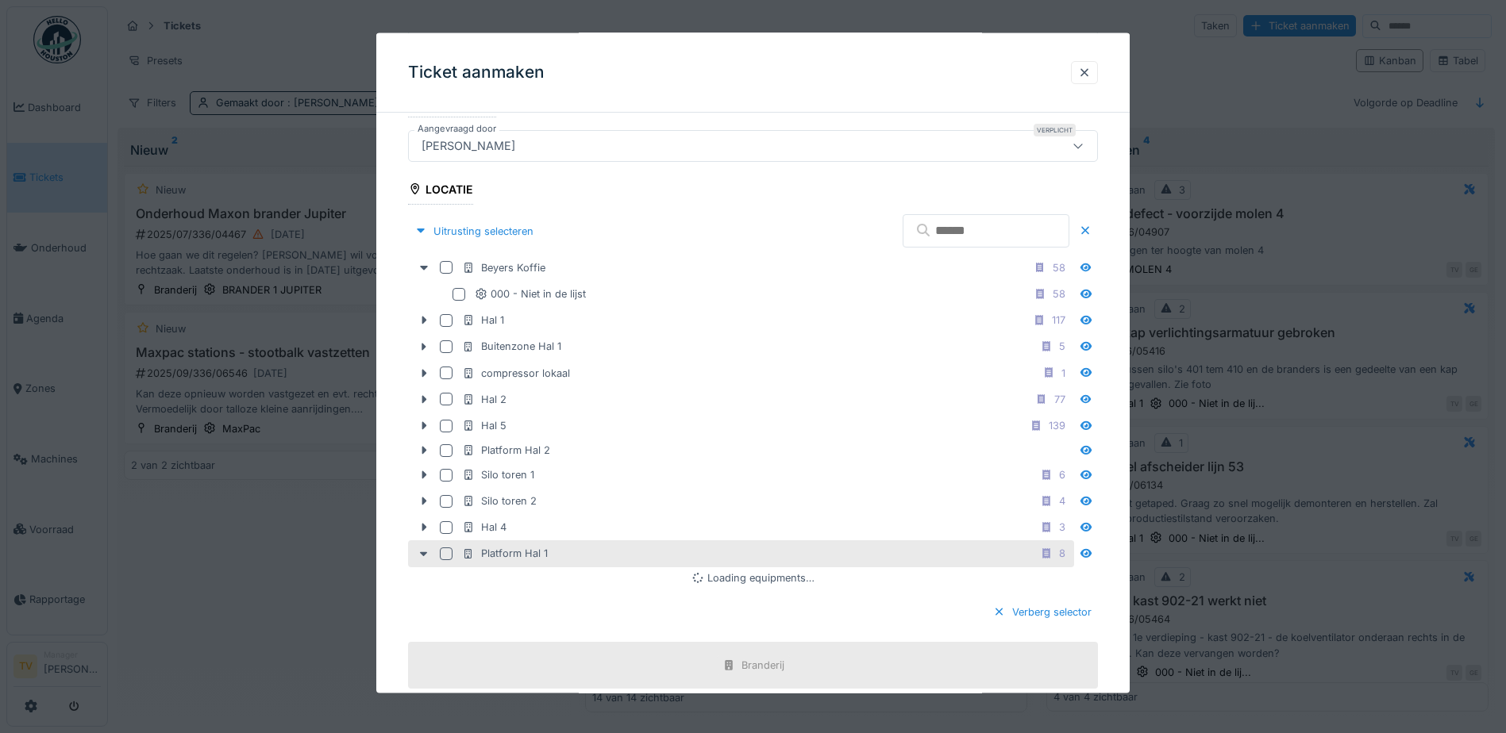
click at [448, 552] on div at bounding box center [446, 554] width 13 height 13
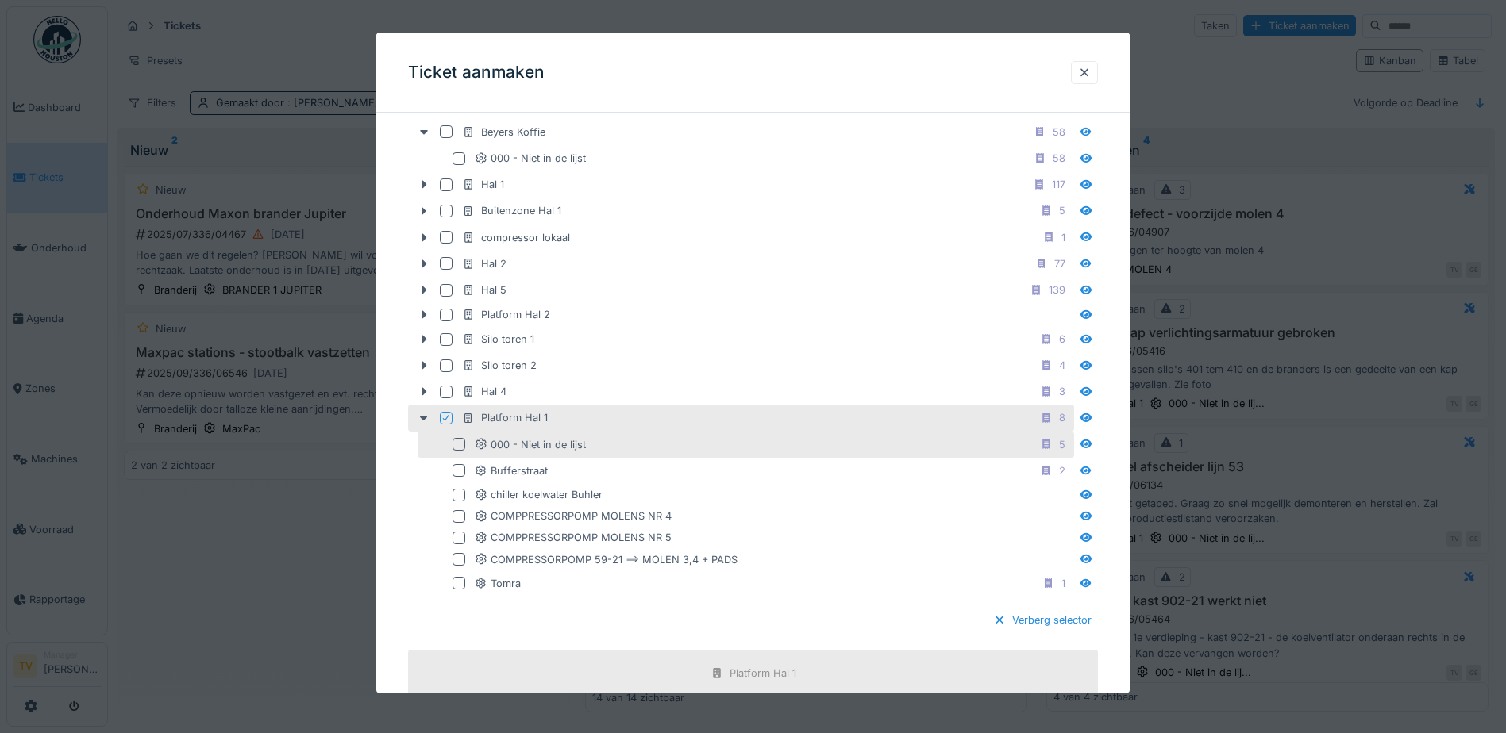
scroll to position [995, 0]
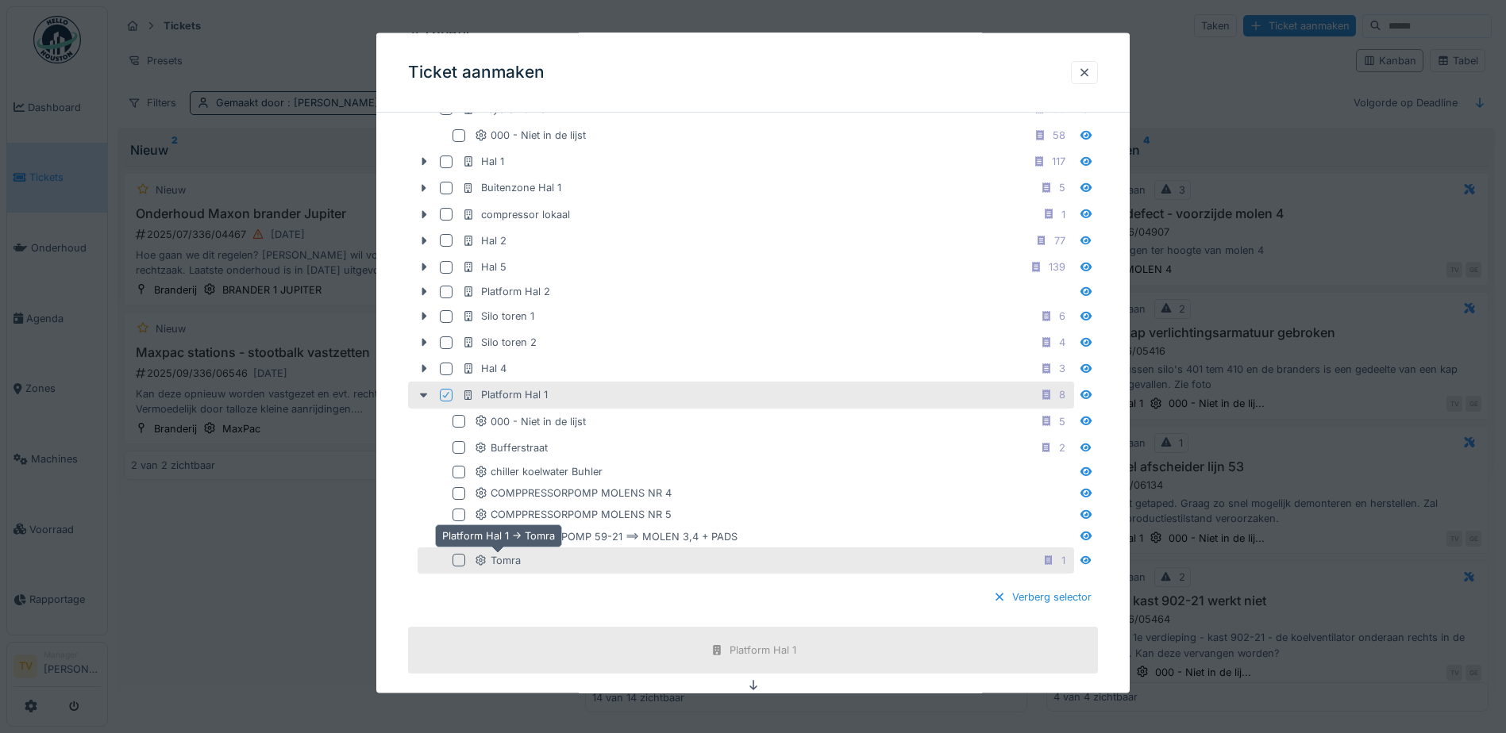
click at [516, 560] on div "Tomra" at bounding box center [498, 559] width 46 height 15
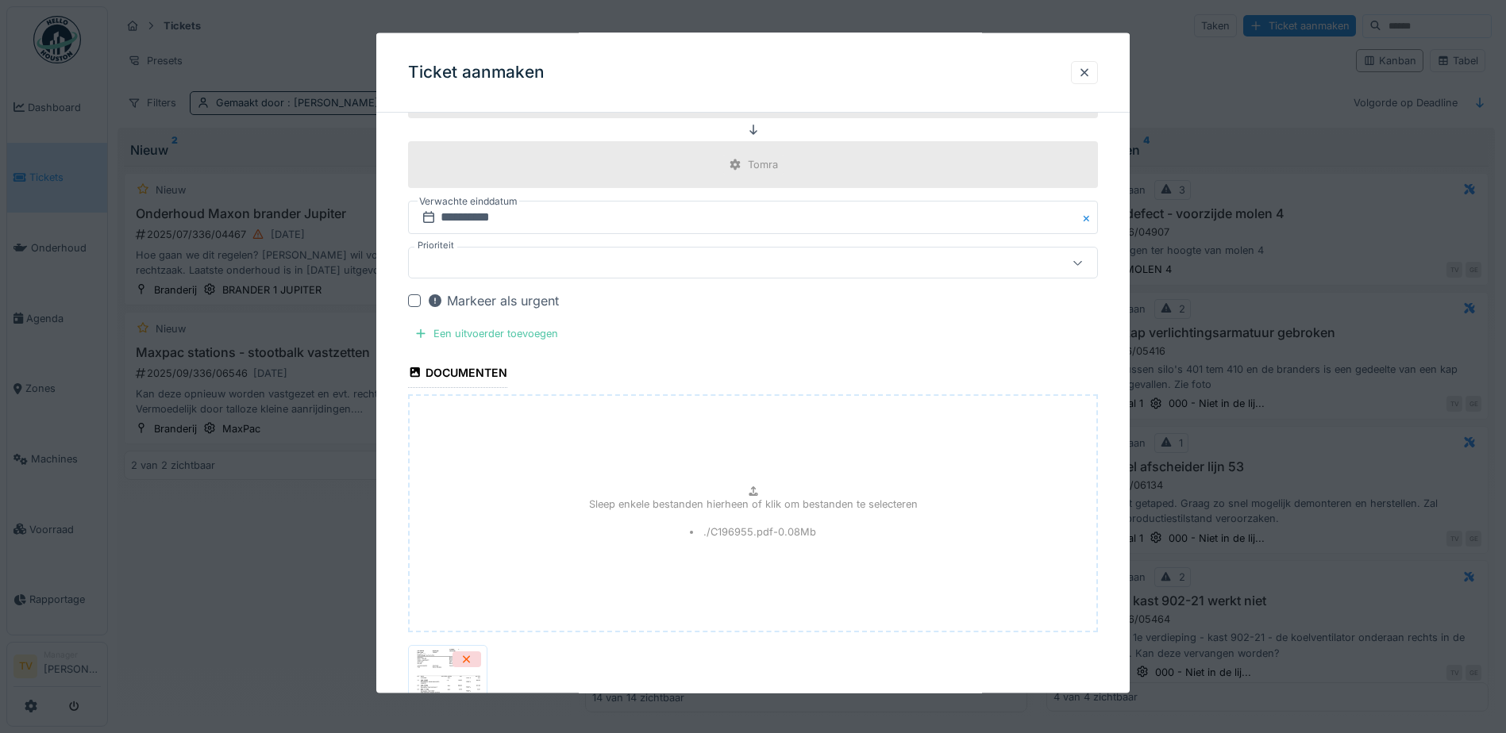
scroll to position [1708, 0]
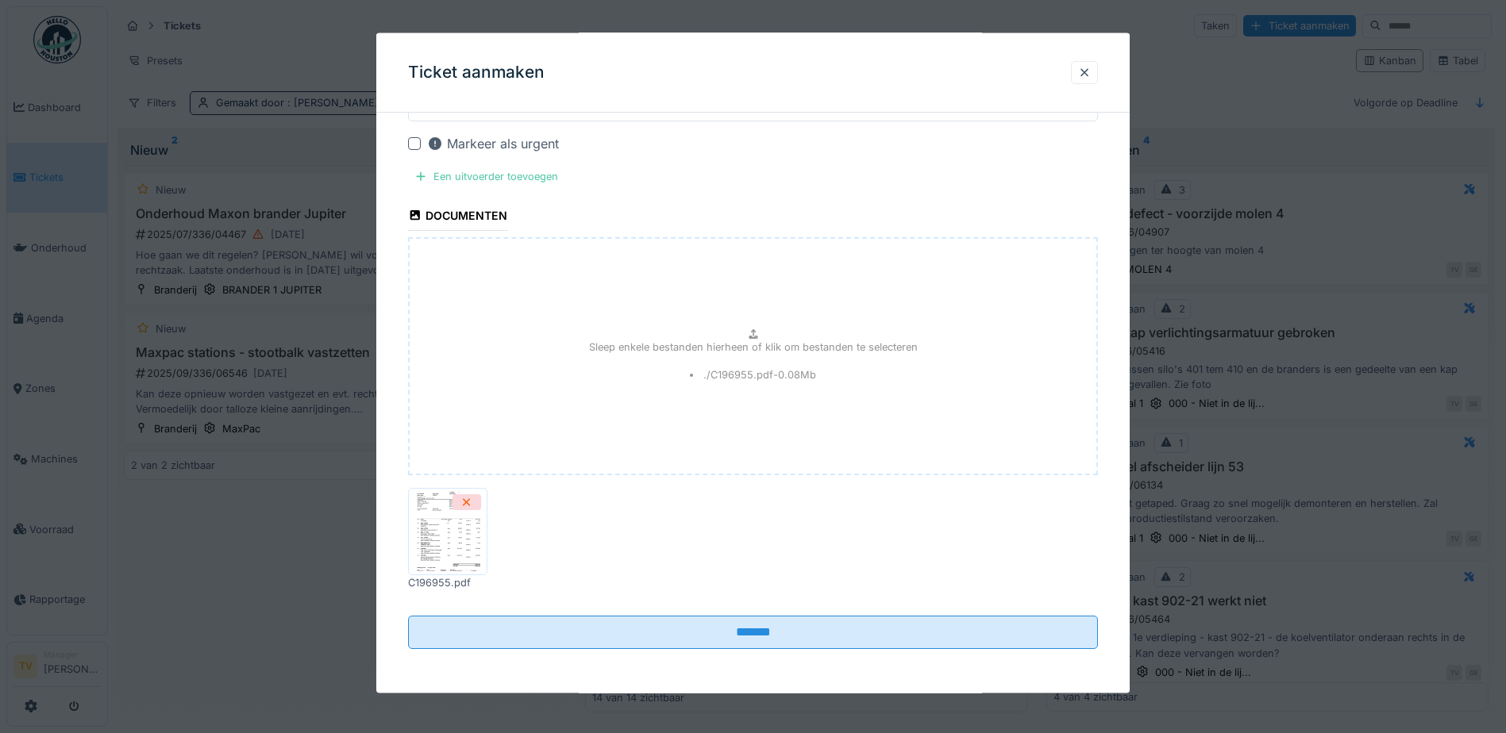
click at [450, 536] on img at bounding box center [447, 530] width 71 height 79
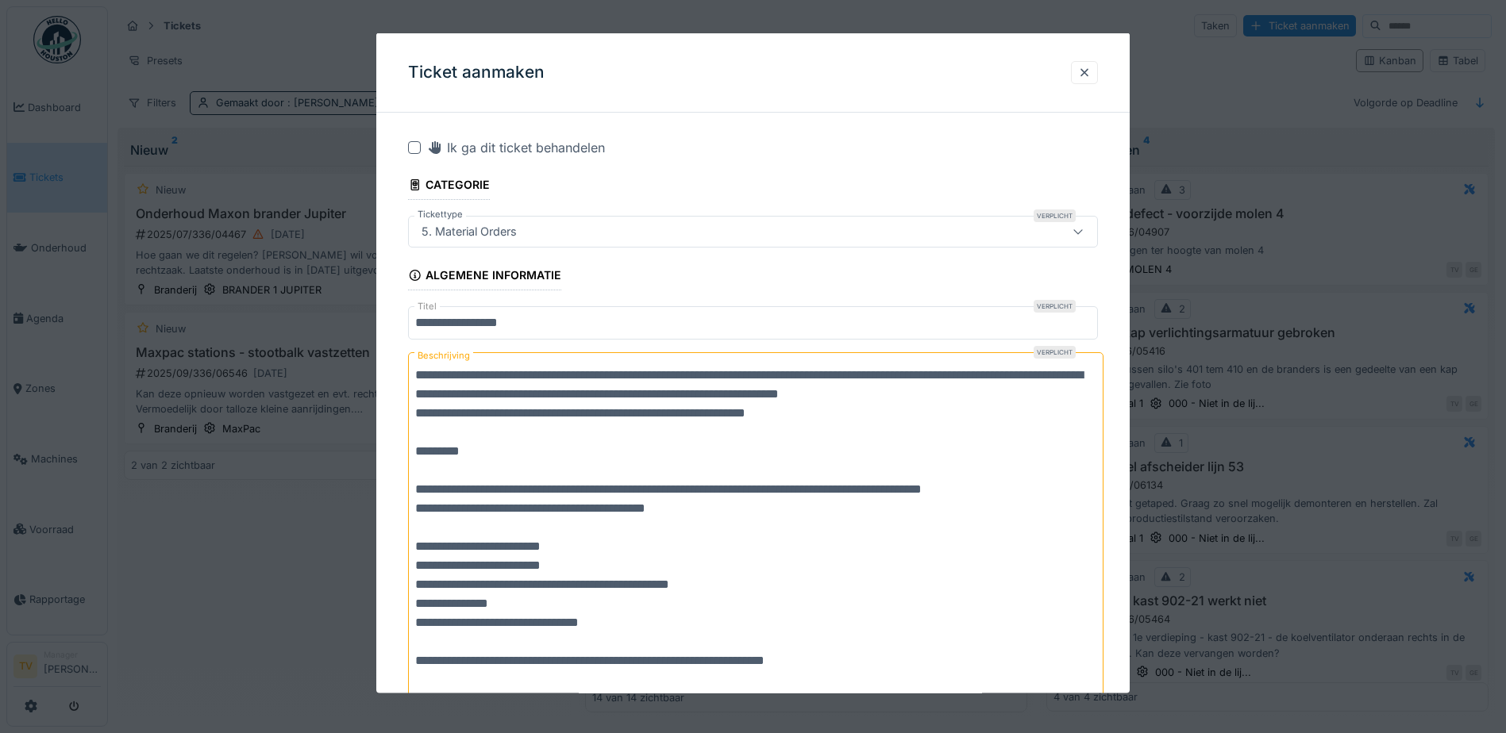
scroll to position [0, 0]
click at [549, 323] on input "**********" at bounding box center [753, 322] width 690 height 33
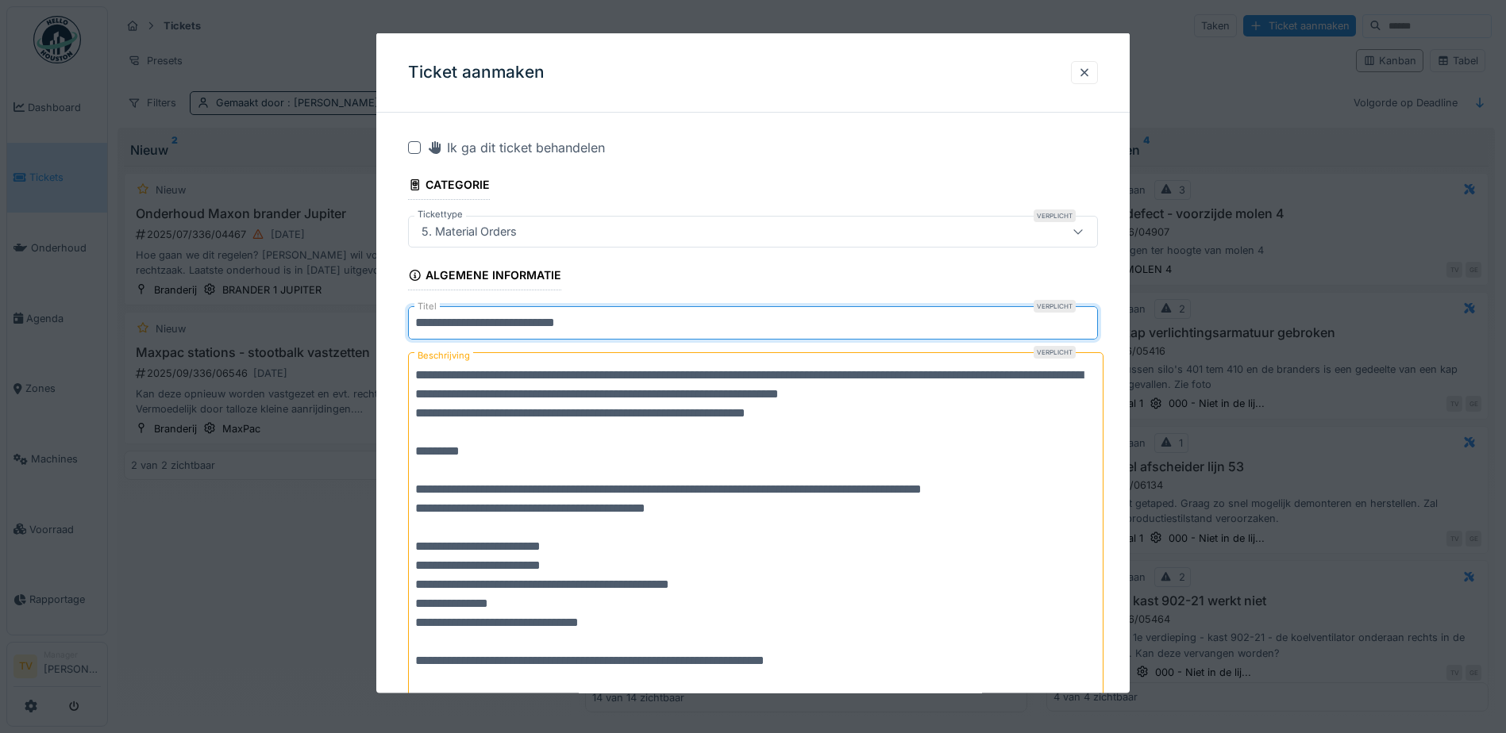
type input "**********"
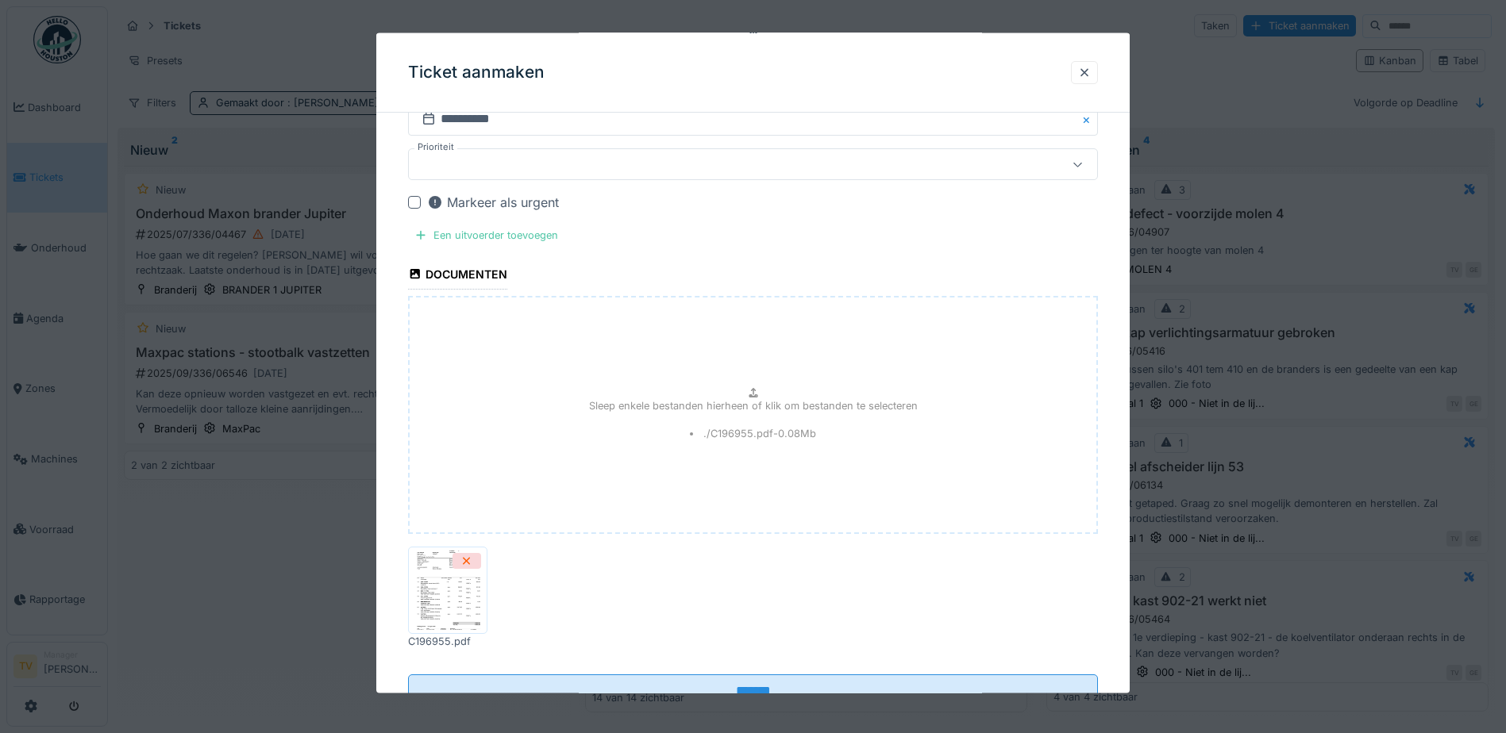
scroll to position [1708, 0]
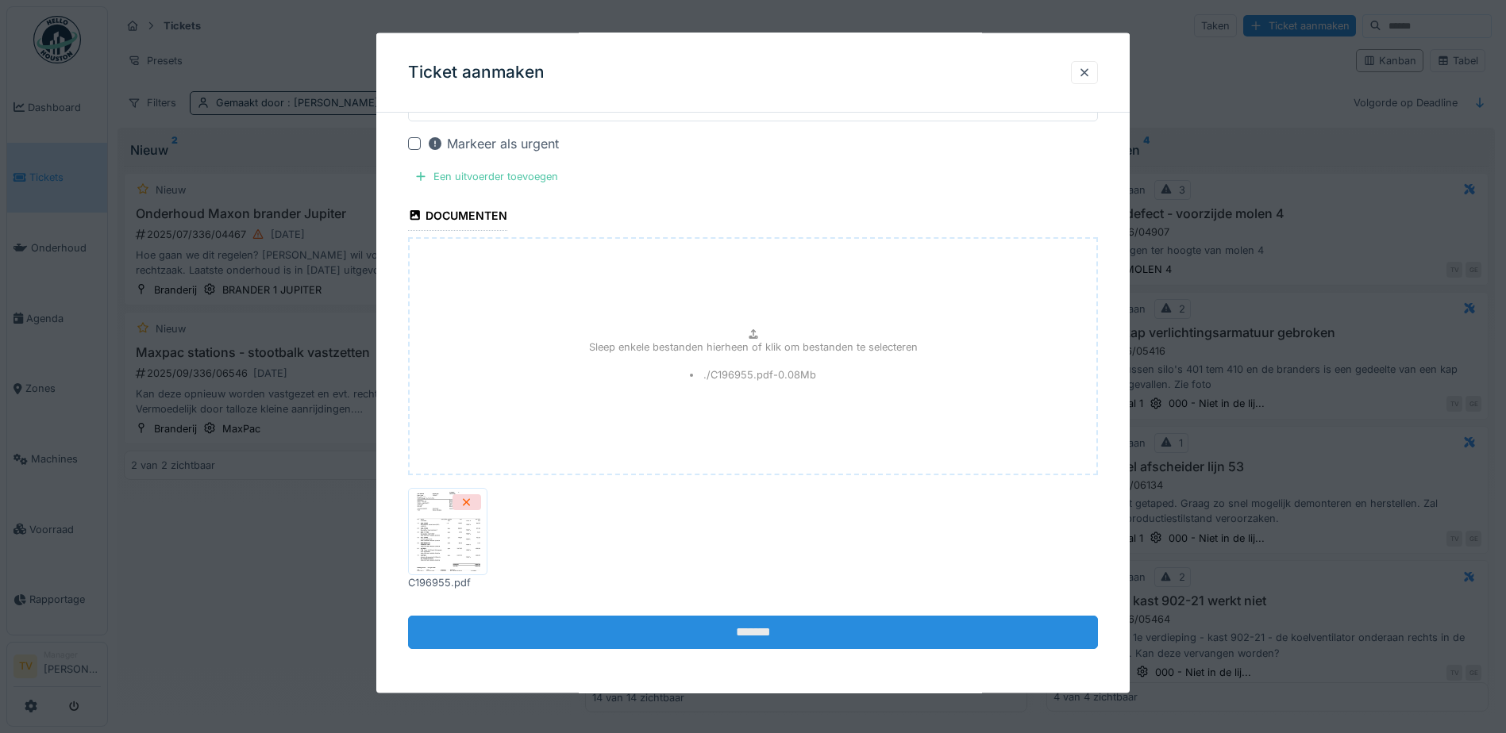
click at [765, 631] on input "*******" at bounding box center [753, 631] width 690 height 33
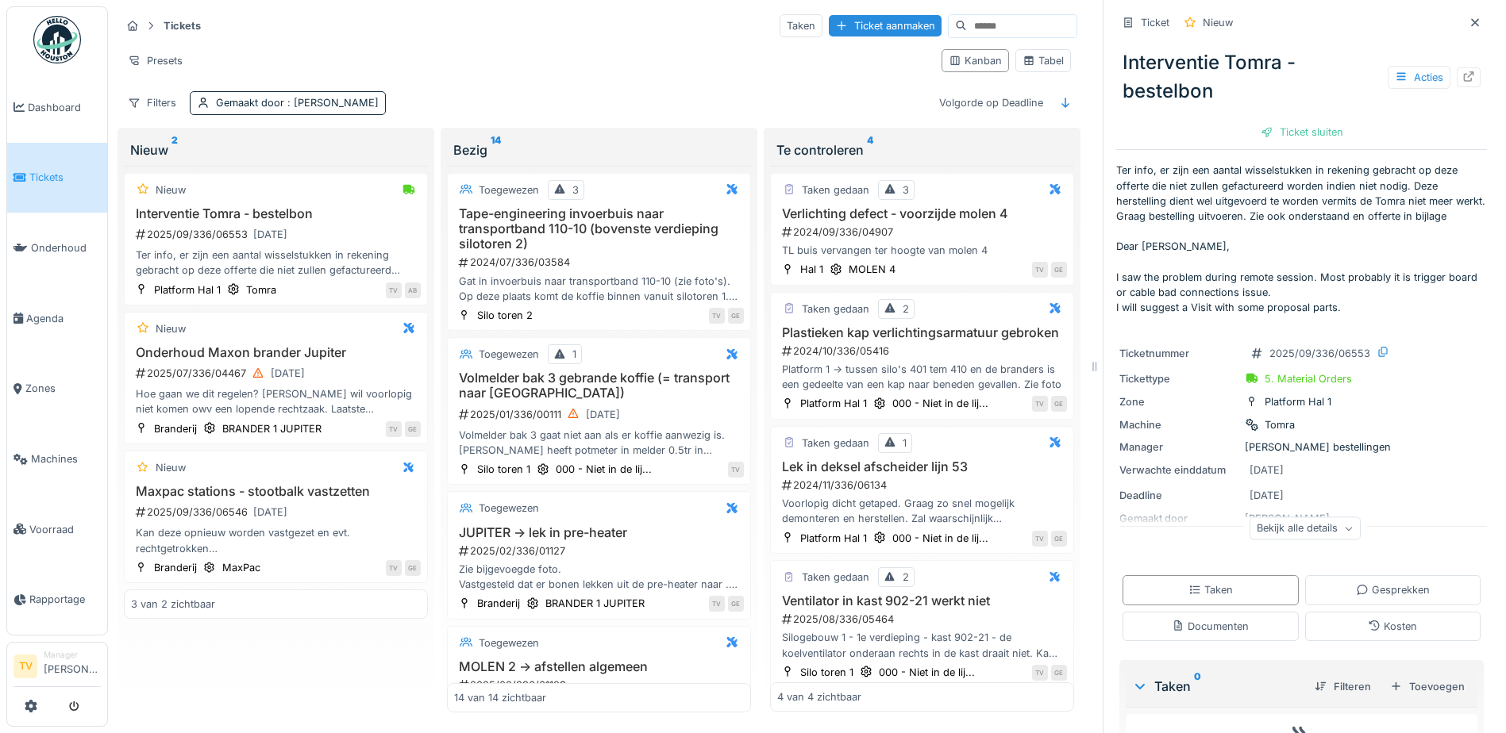
click at [56, 188] on link "Tickets" at bounding box center [57, 178] width 100 height 71
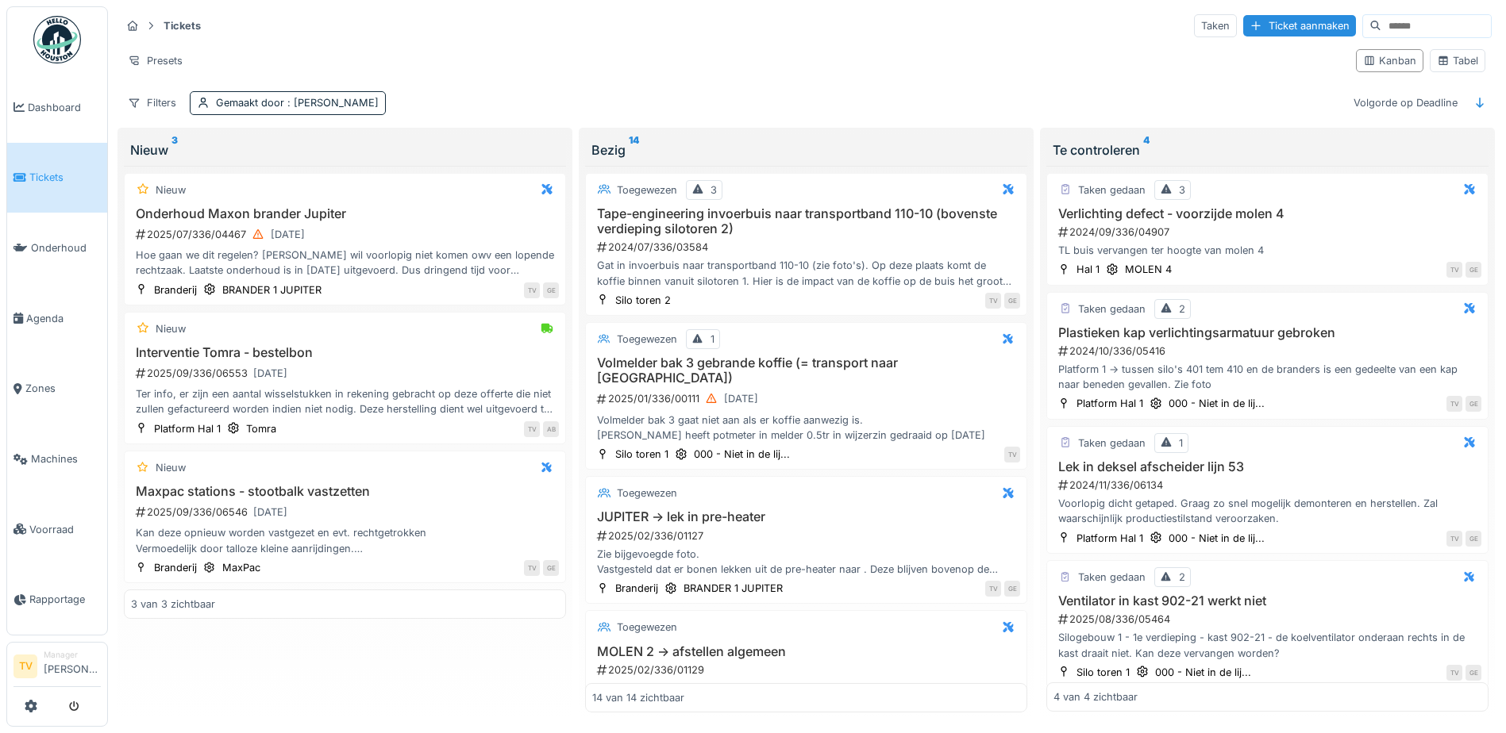
click at [56, 188] on link "Tickets" at bounding box center [57, 178] width 100 height 71
click at [1268, 21] on div "Ticket aanmaken" at bounding box center [1299, 25] width 113 height 21
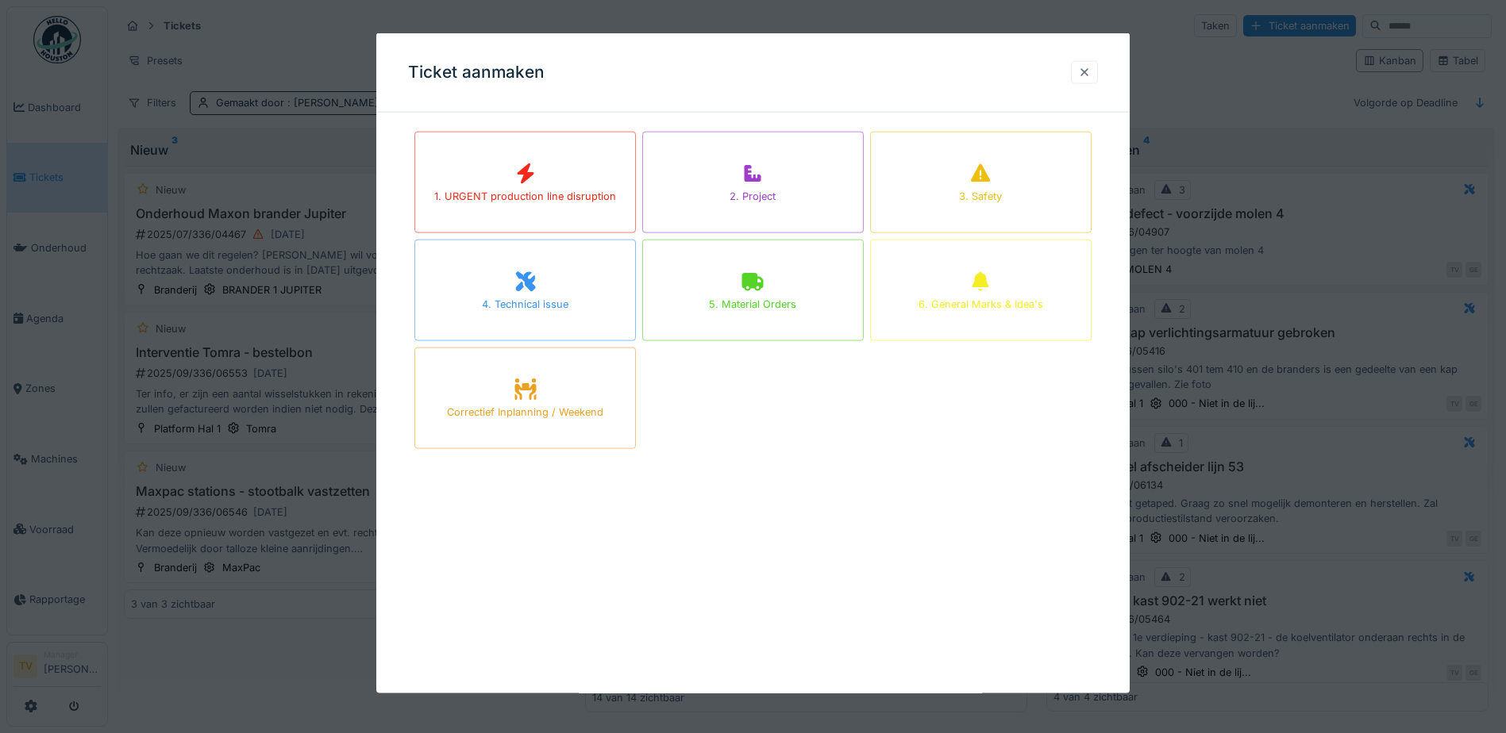
click at [1091, 67] on div at bounding box center [1084, 71] width 13 height 15
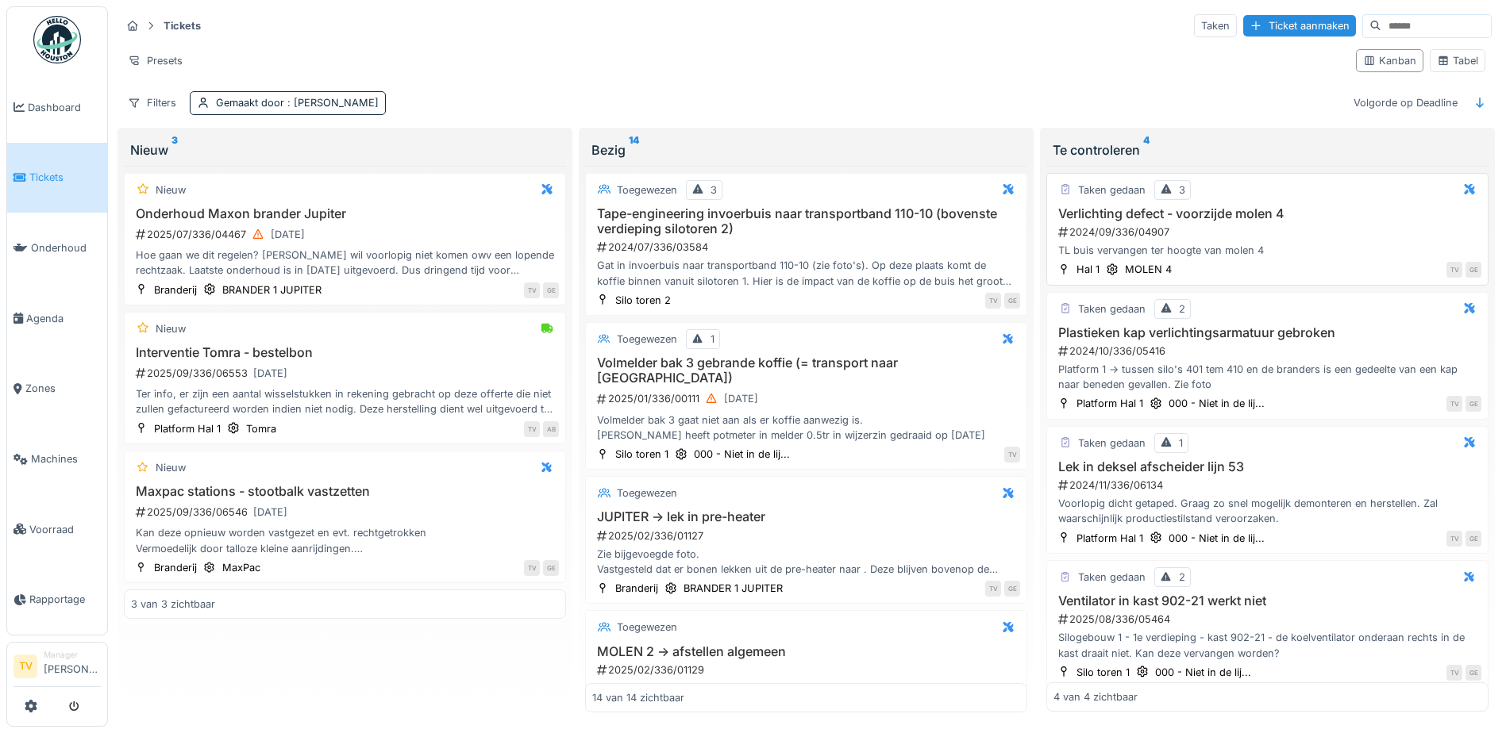
click at [1137, 206] on h3 "Verlichting defect - voorzijde molen 4" at bounding box center [1267, 213] width 428 height 15
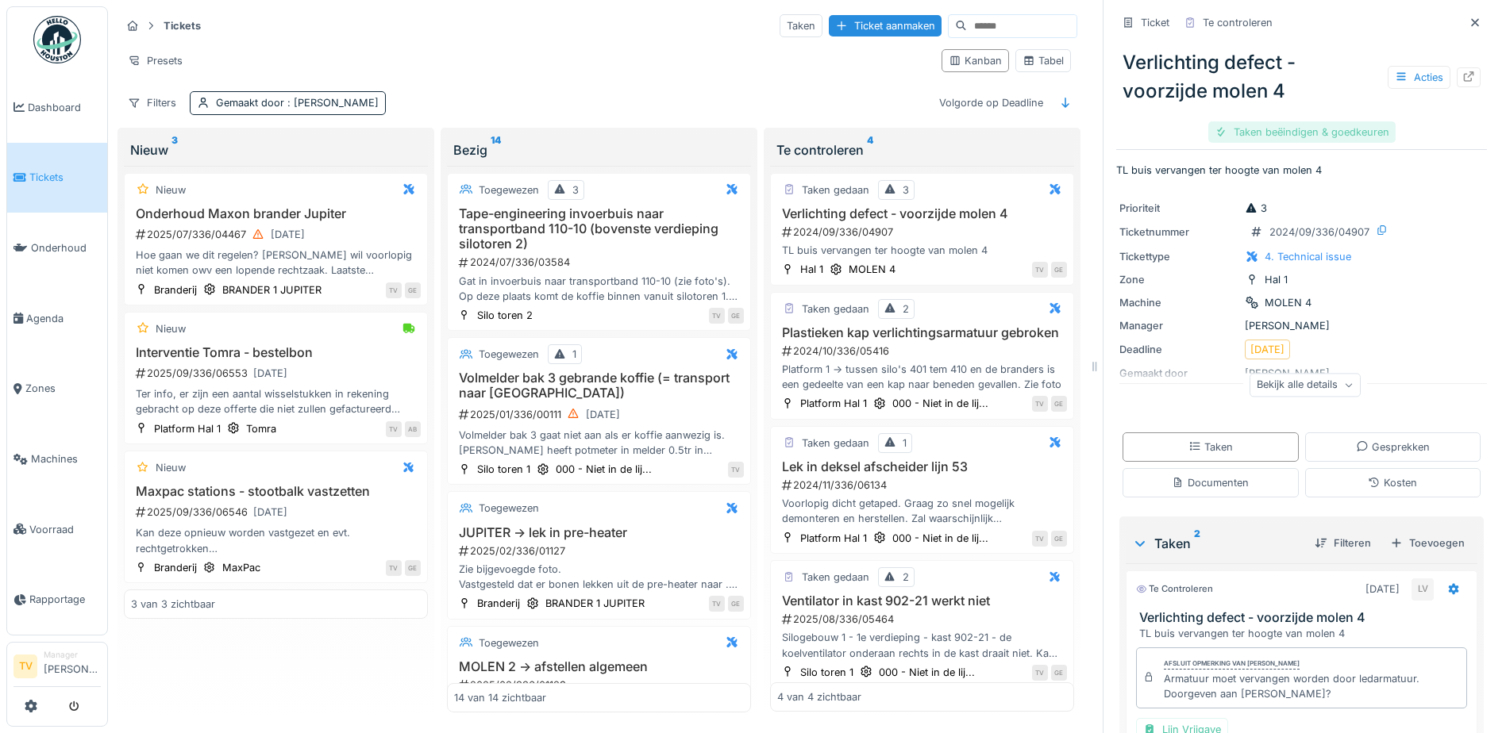
click at [1272, 125] on div "Taken beëindigen & goedkeuren" at bounding box center [1301, 131] width 187 height 21
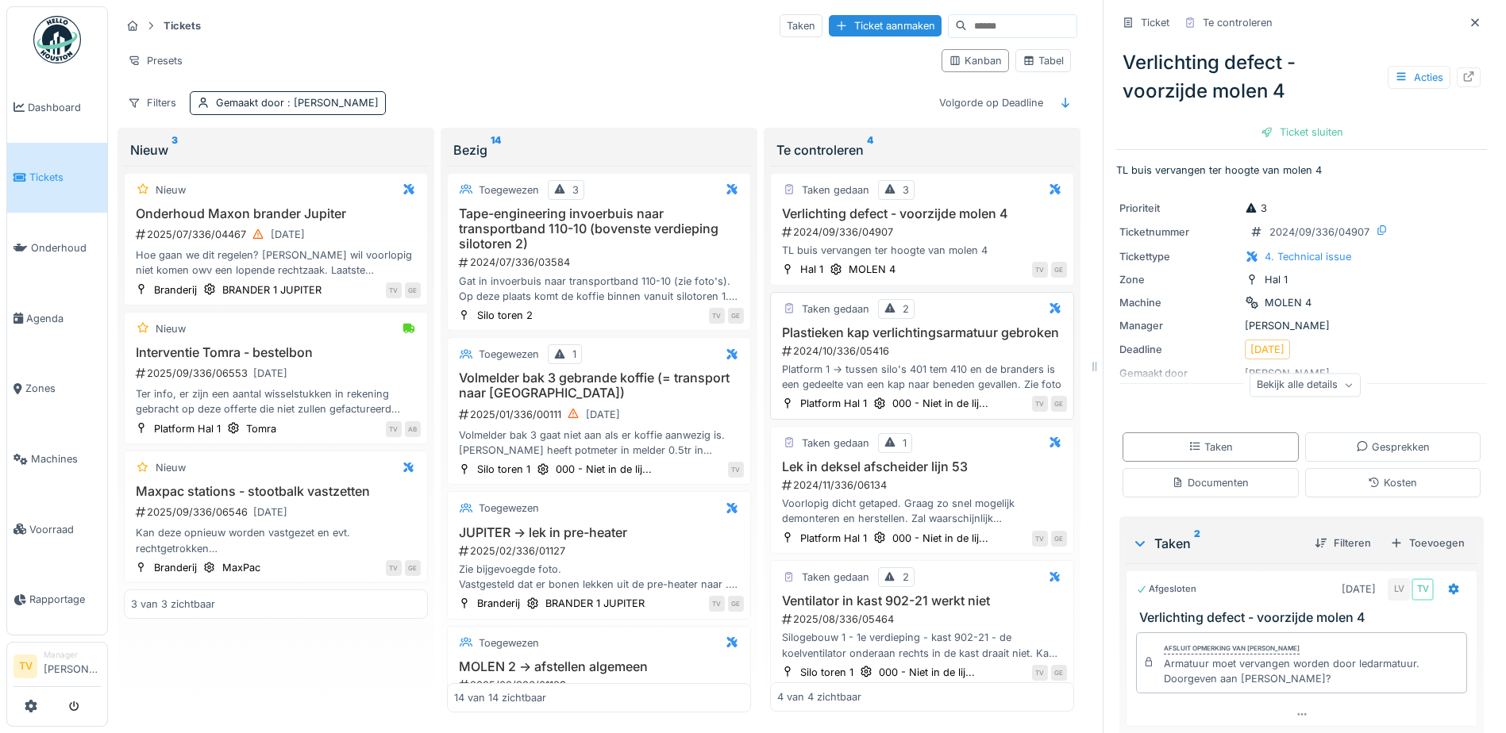
click at [827, 333] on h3 "Plastieken kap verlichtingsarmatuur gebroken" at bounding box center [922, 332] width 290 height 15
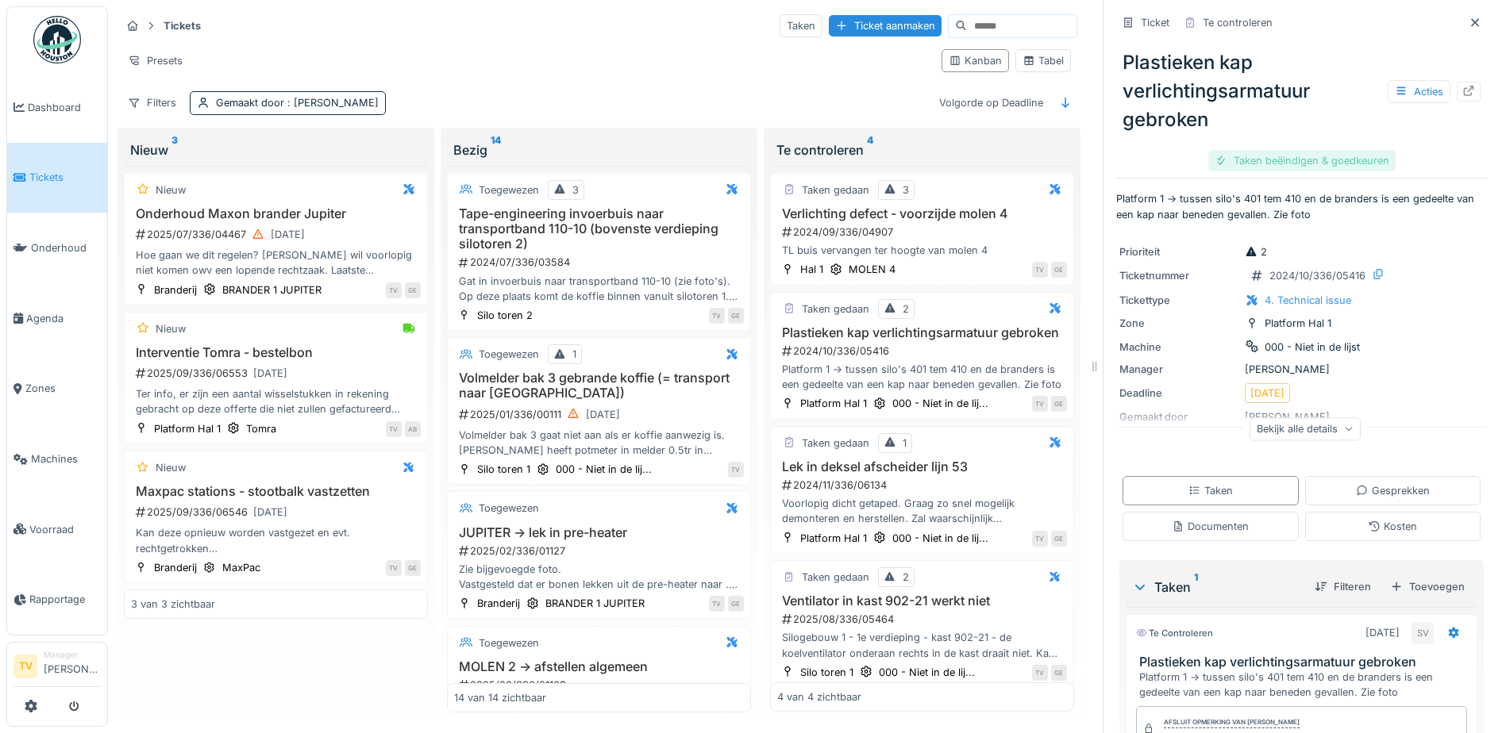
click at [1259, 152] on div "Taken beëindigen & goedkeuren" at bounding box center [1301, 160] width 187 height 21
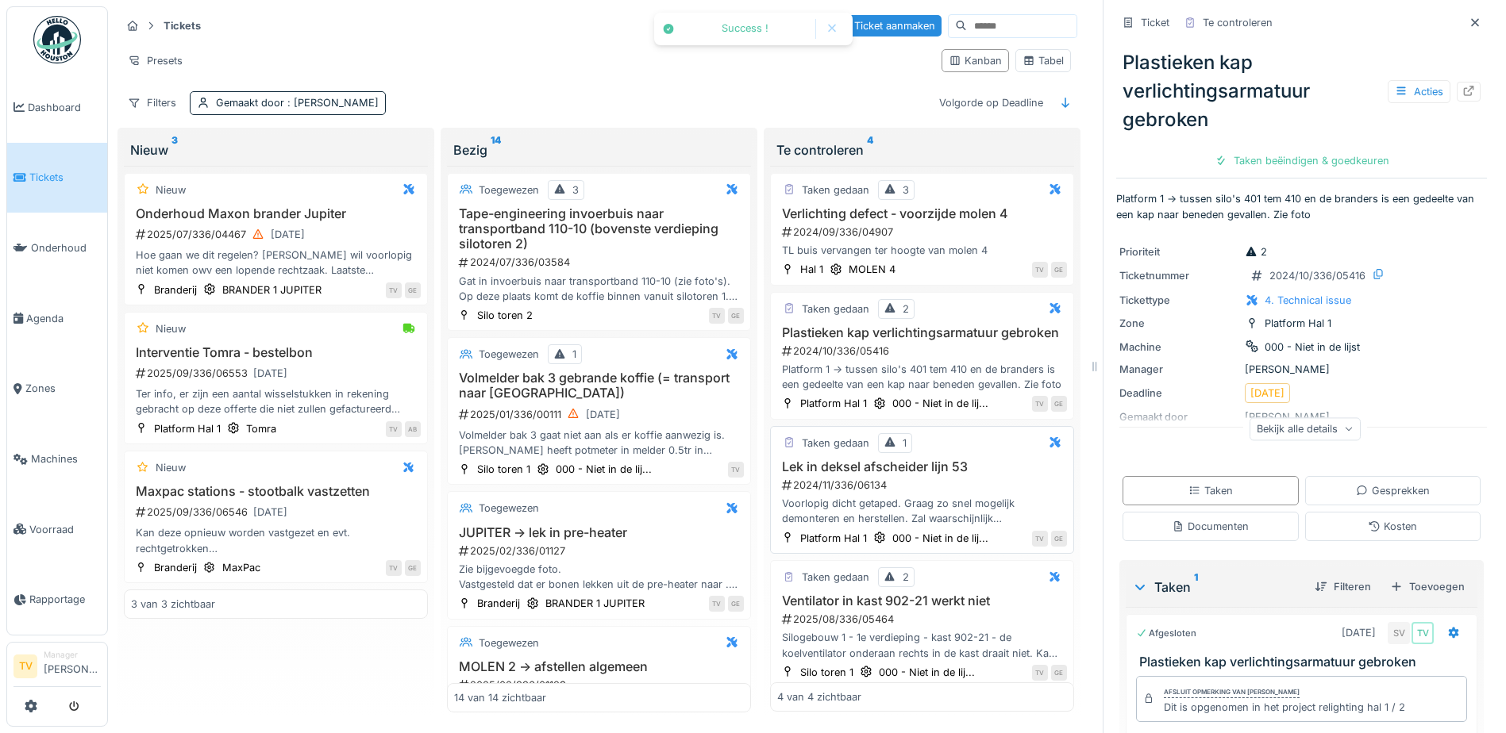
click at [925, 471] on h3 "Lek in deksel afscheider lijn 53" at bounding box center [922, 467] width 290 height 15
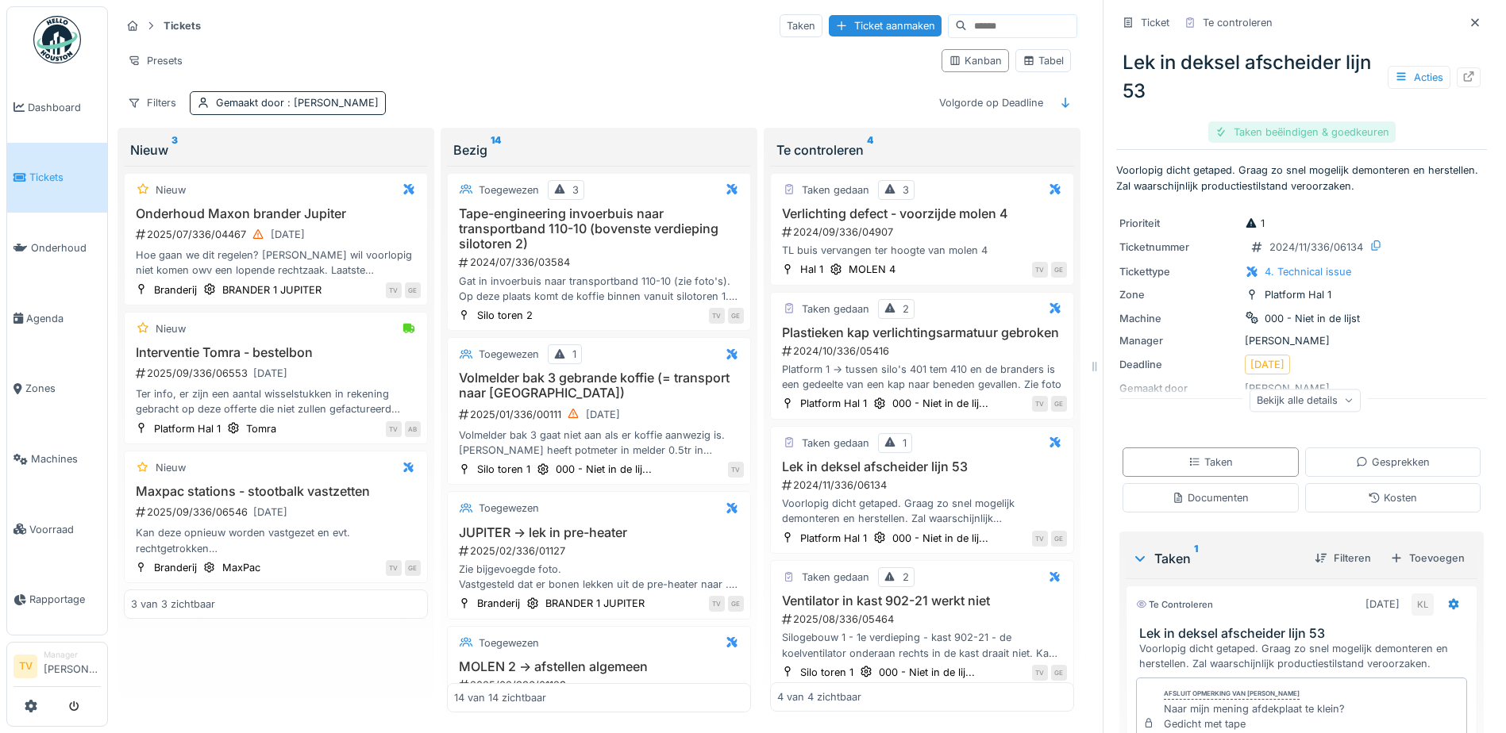
click at [1239, 127] on div "Taken beëindigen & goedkeuren" at bounding box center [1301, 131] width 187 height 21
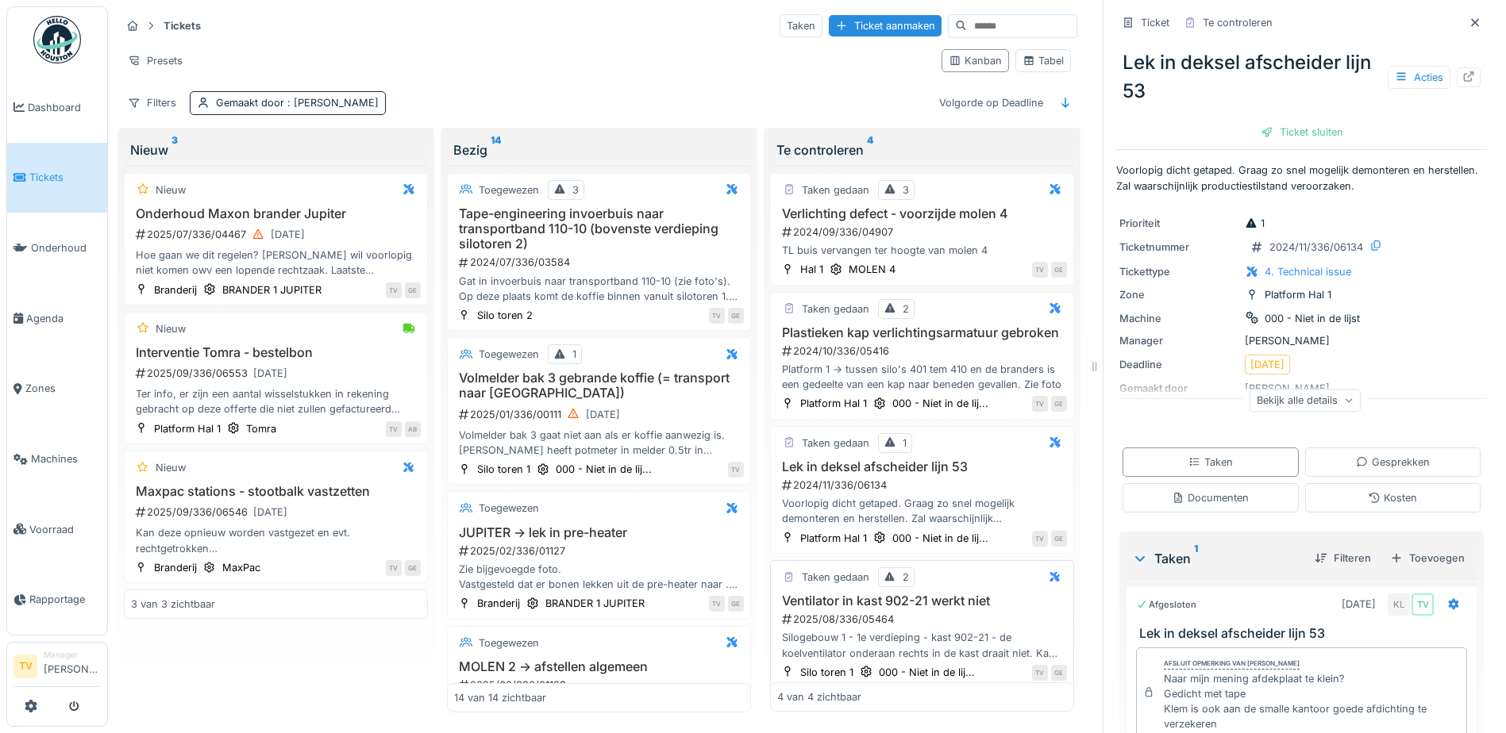
click at [907, 607] on h3 "Ventilator in kast 902-21 werkt niet" at bounding box center [922, 601] width 290 height 15
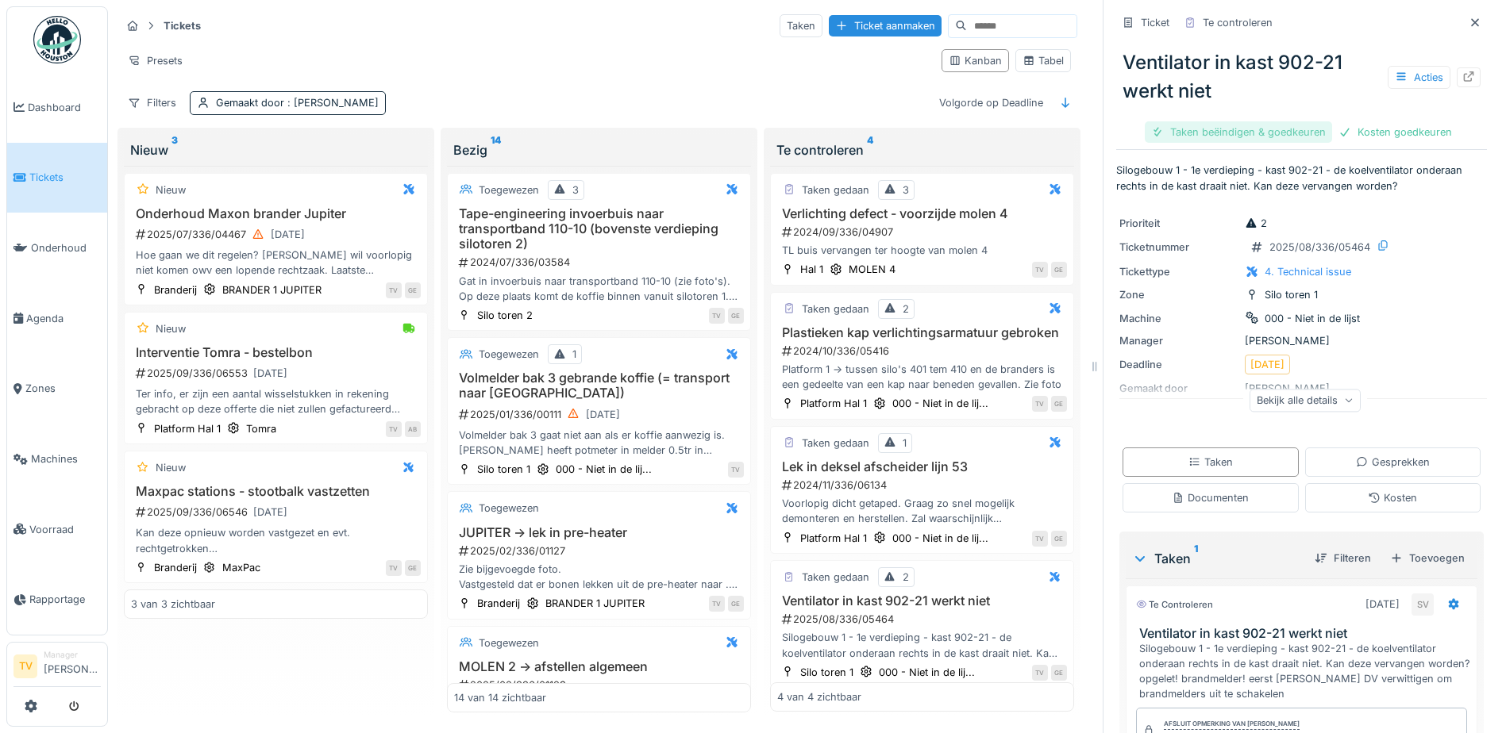
click at [1233, 126] on div "Taken beëindigen & goedkeuren" at bounding box center [1238, 131] width 187 height 21
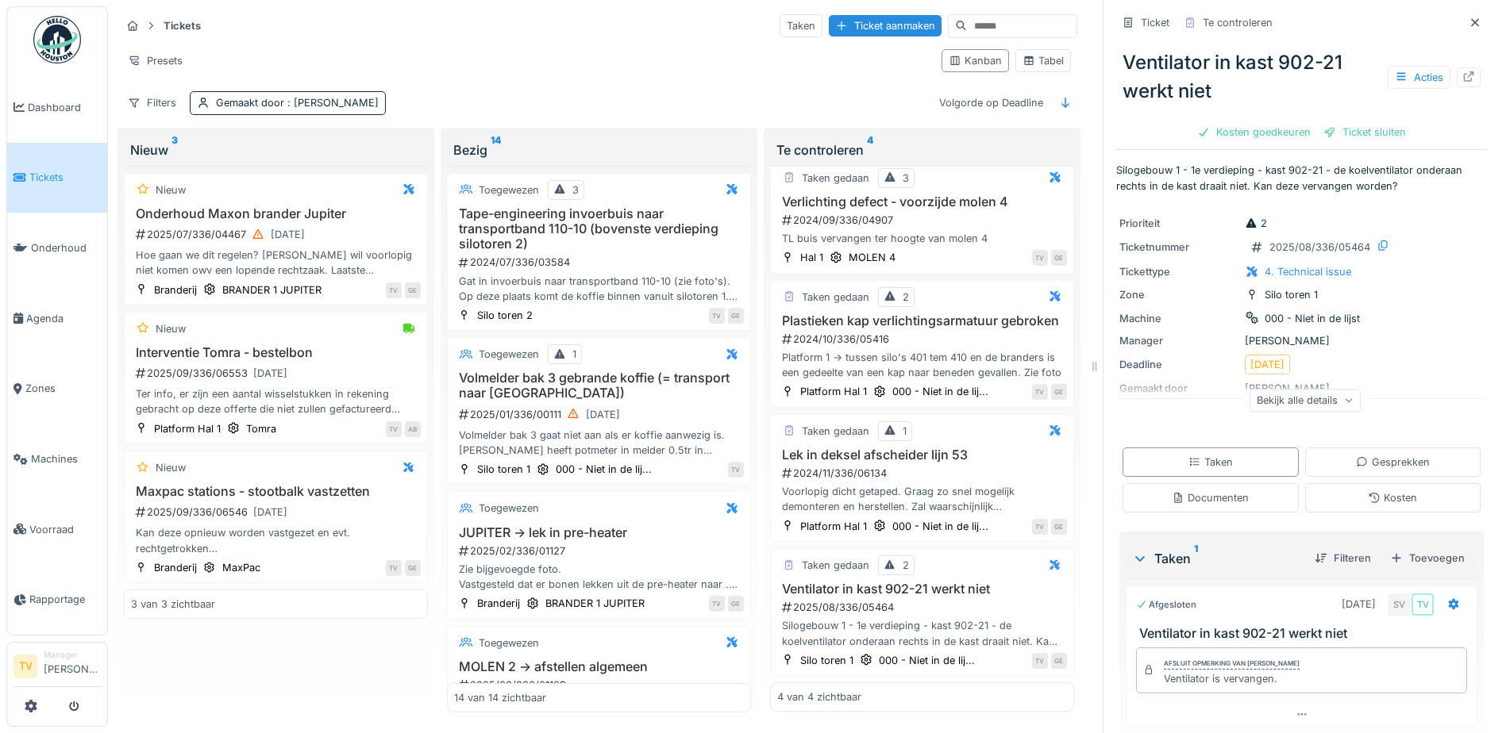
scroll to position [12, 0]
click at [1468, 17] on icon at bounding box center [1474, 22] width 13 height 10
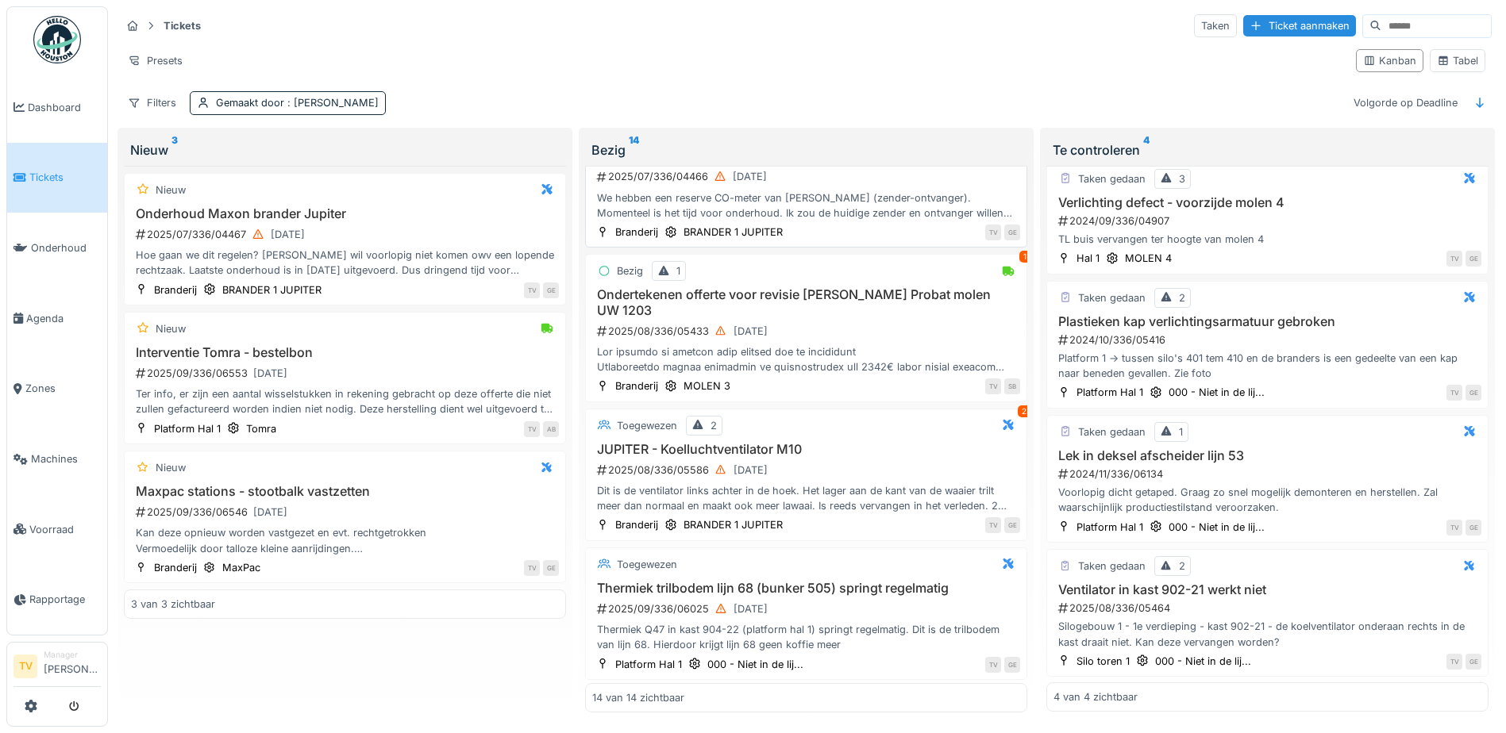
scroll to position [1349, 0]
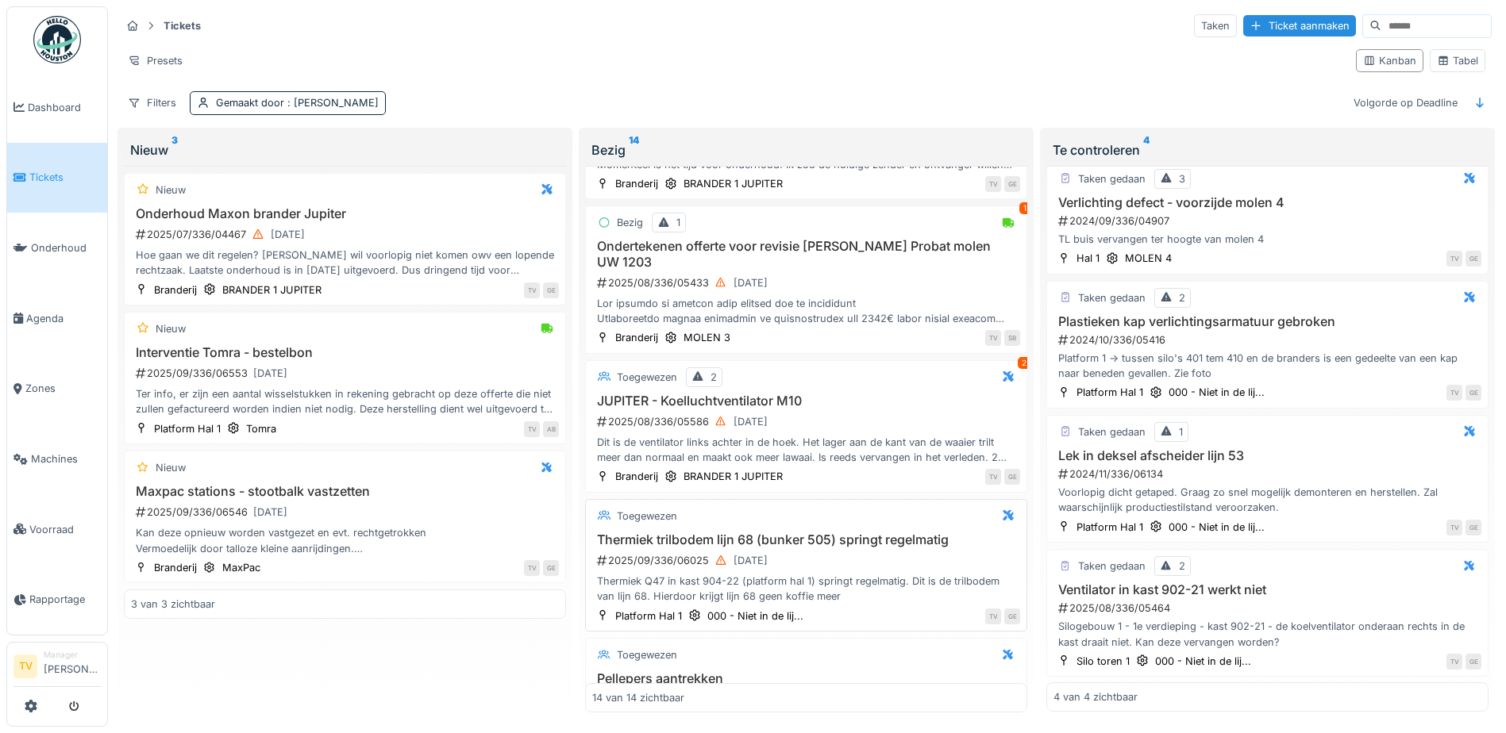
click at [872, 533] on h3 "Thermiek trilbodem lijn 68 (bunker 505) springt regelmatig" at bounding box center [806, 540] width 428 height 15
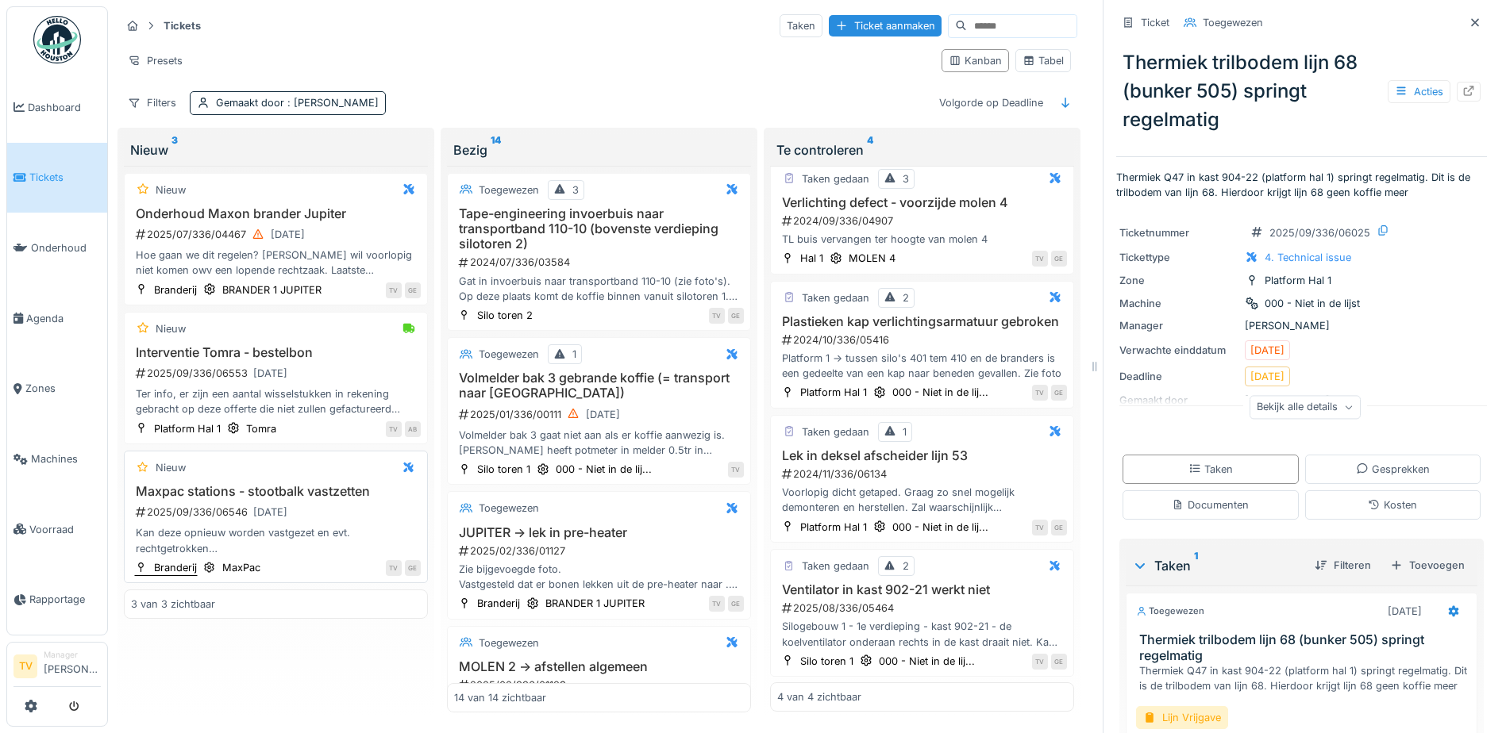
scroll to position [11, 0]
